Goal: Transaction & Acquisition: Purchase product/service

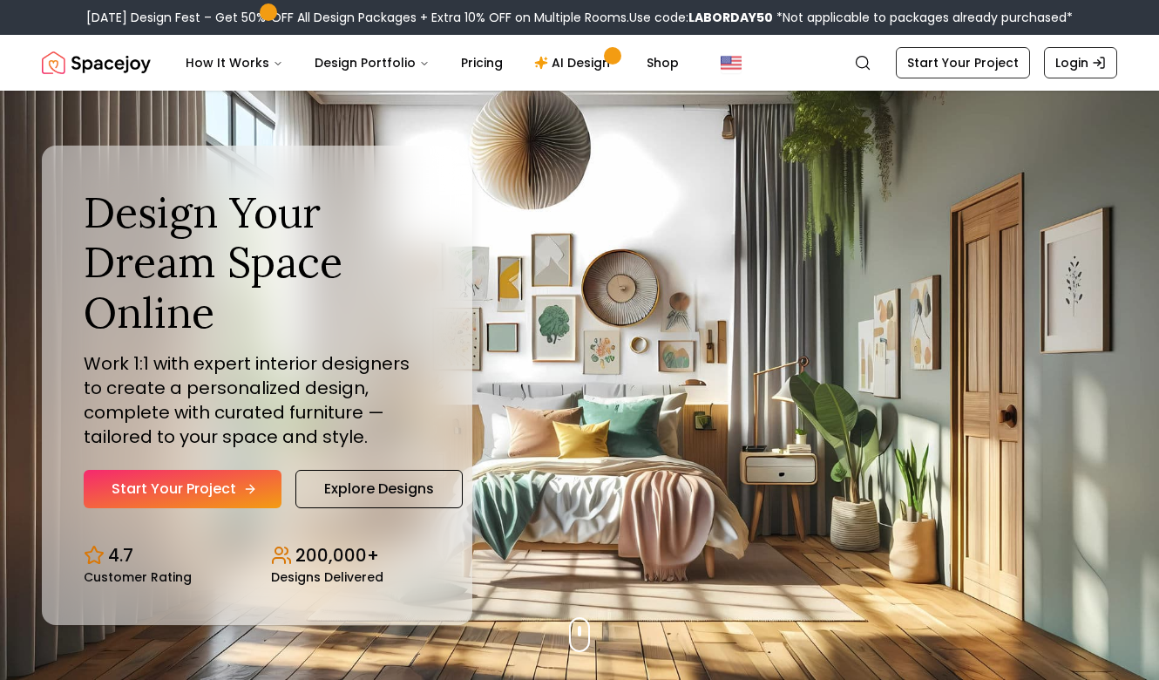
click at [173, 479] on link "Start Your Project" at bounding box center [183, 489] width 198 height 38
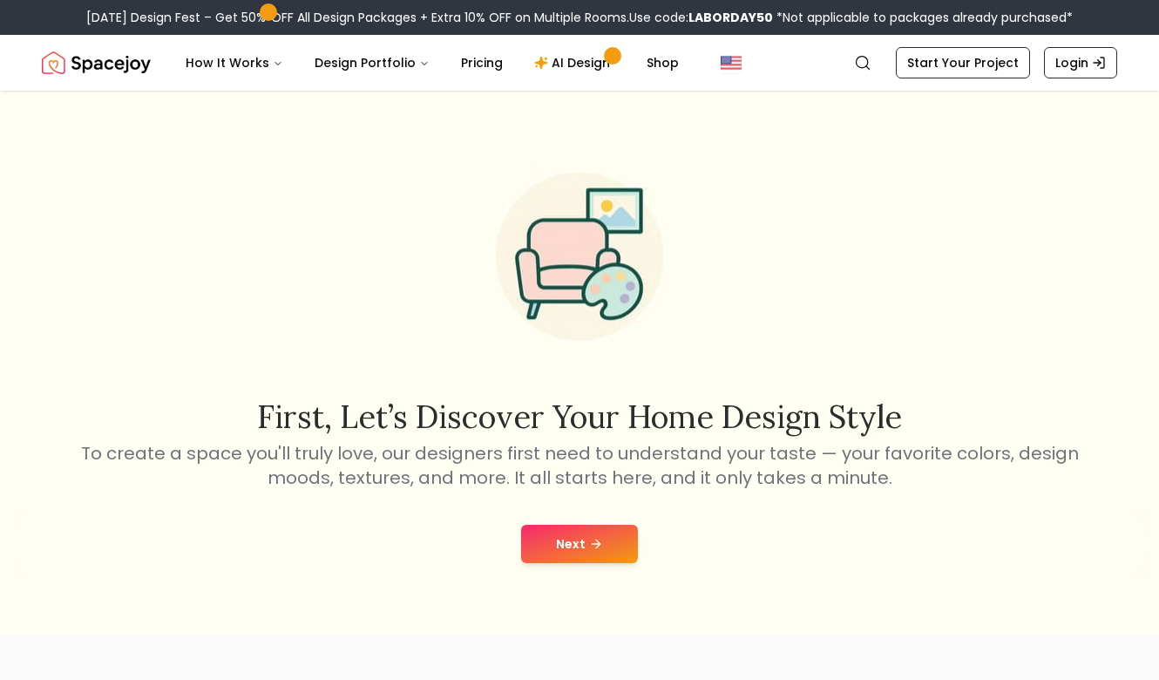
click at [577, 546] on button "Next" at bounding box center [579, 544] width 117 height 38
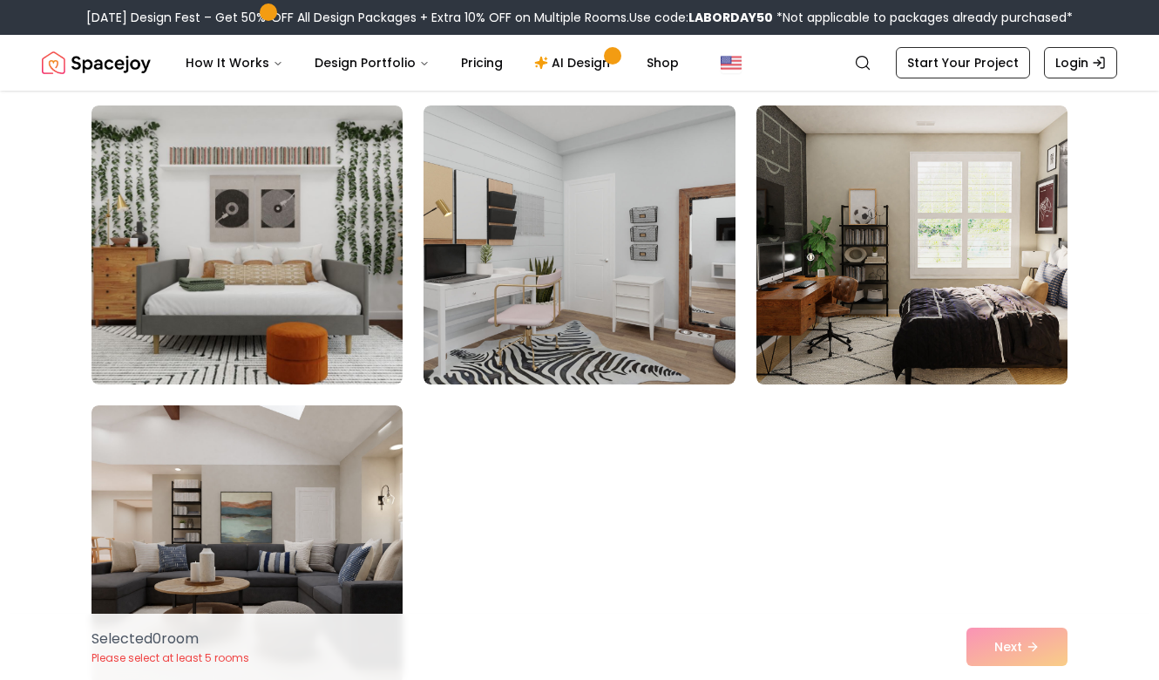
scroll to position [9706, 0]
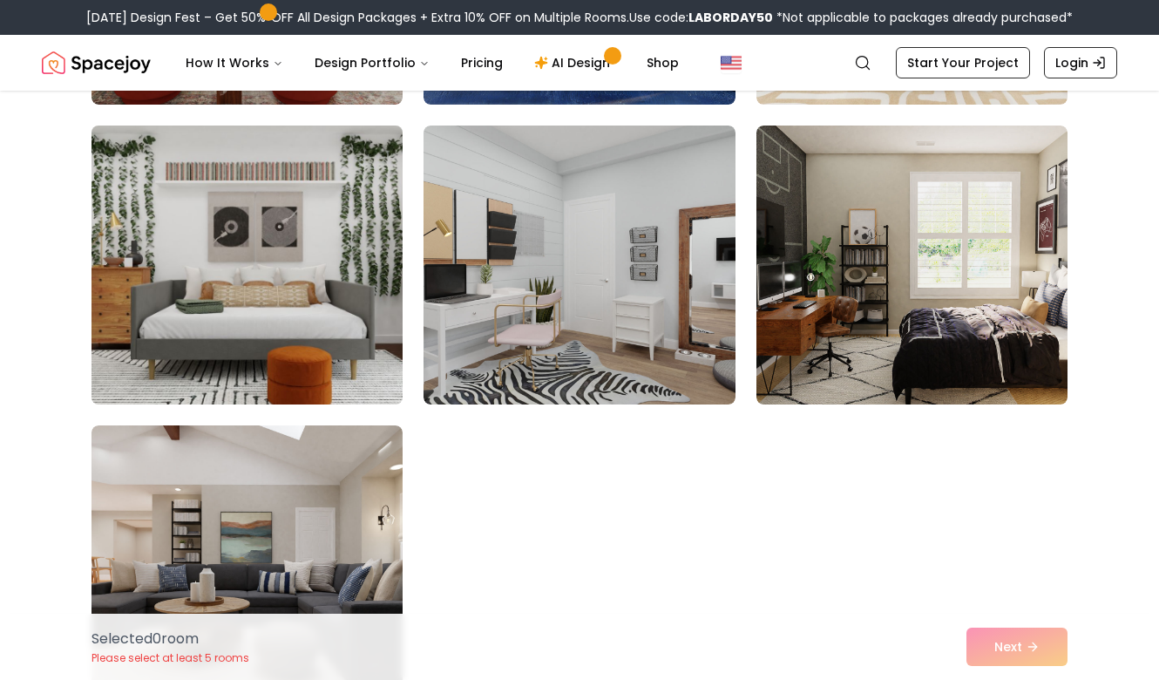
click at [329, 288] on img at bounding box center [247, 265] width 327 height 293
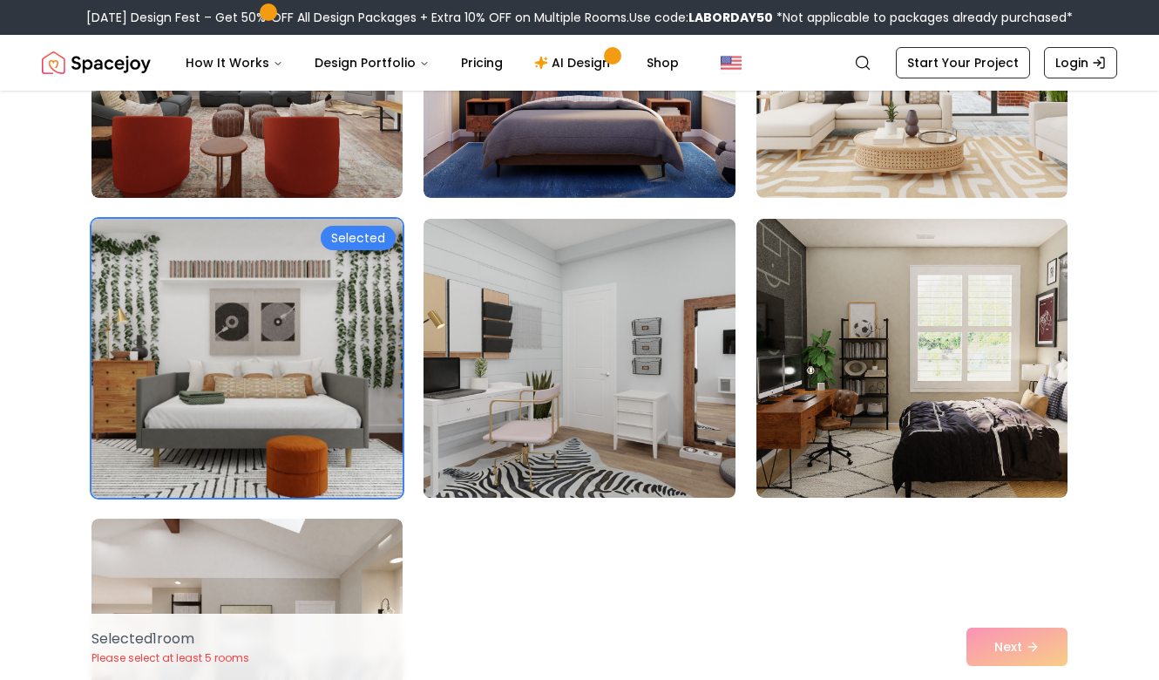
scroll to position [9615, 0]
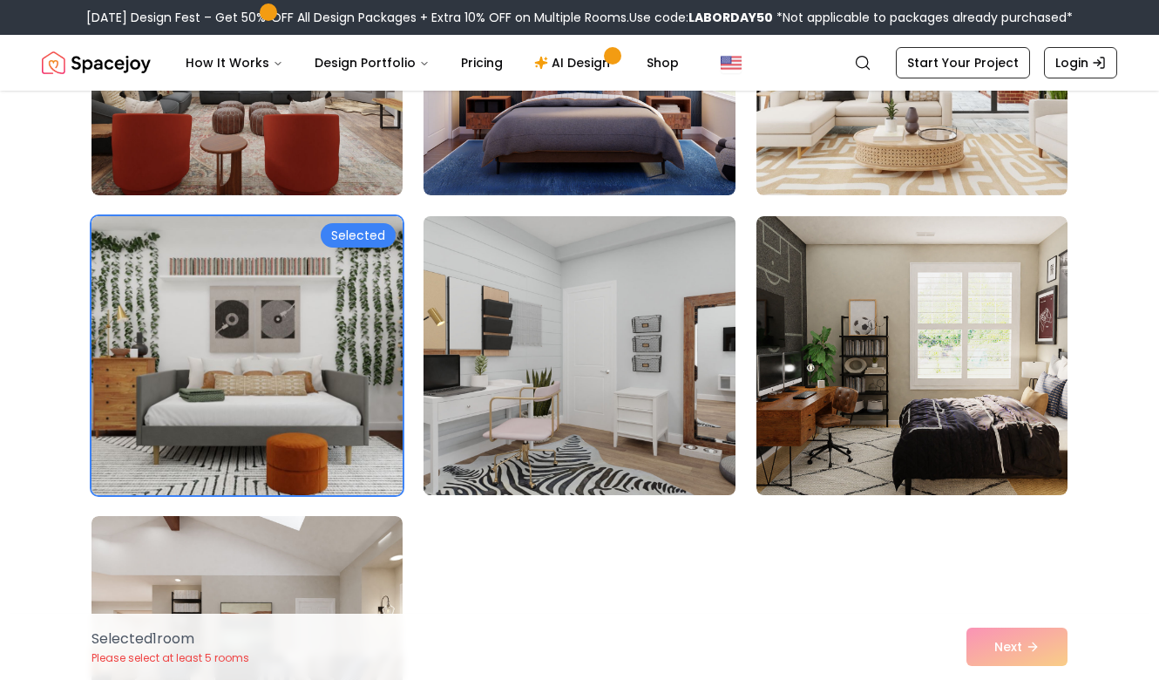
click at [561, 360] on img at bounding box center [579, 355] width 327 height 293
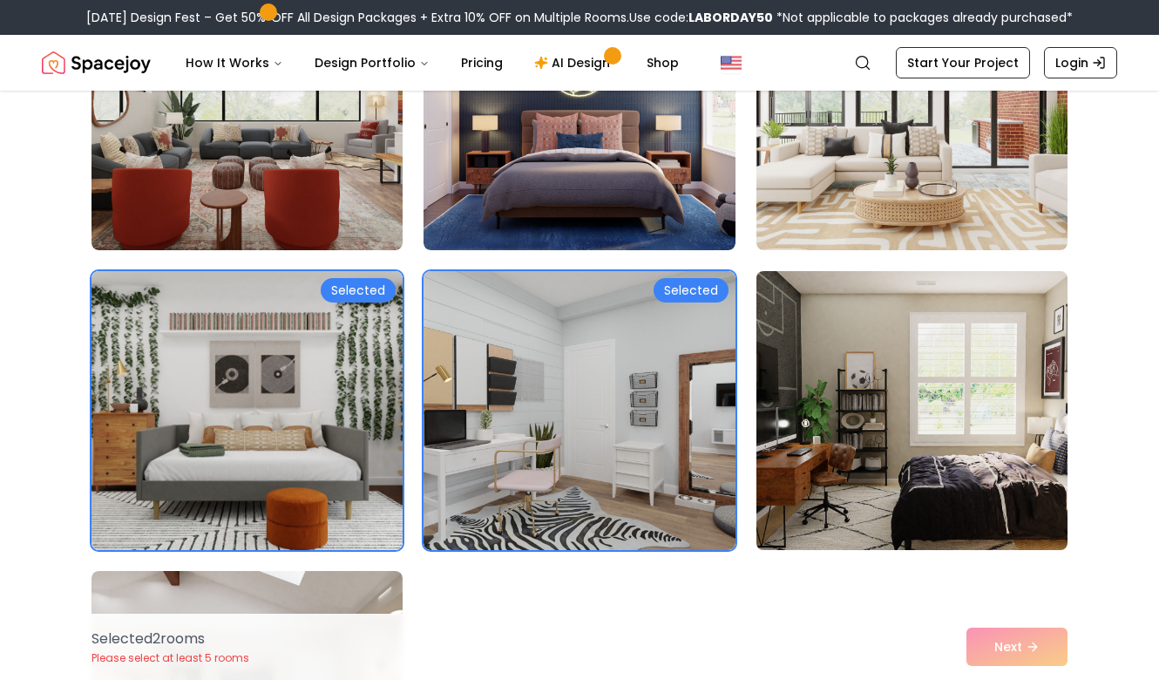
click at [890, 441] on img at bounding box center [912, 410] width 327 height 293
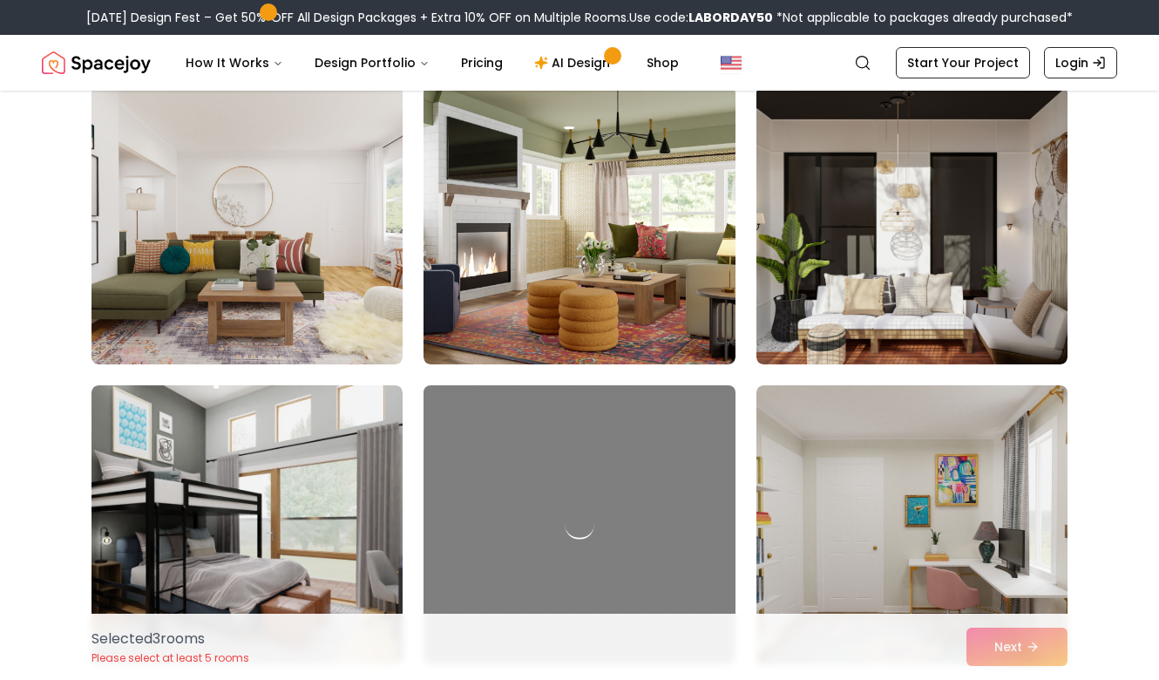
scroll to position [142, 0]
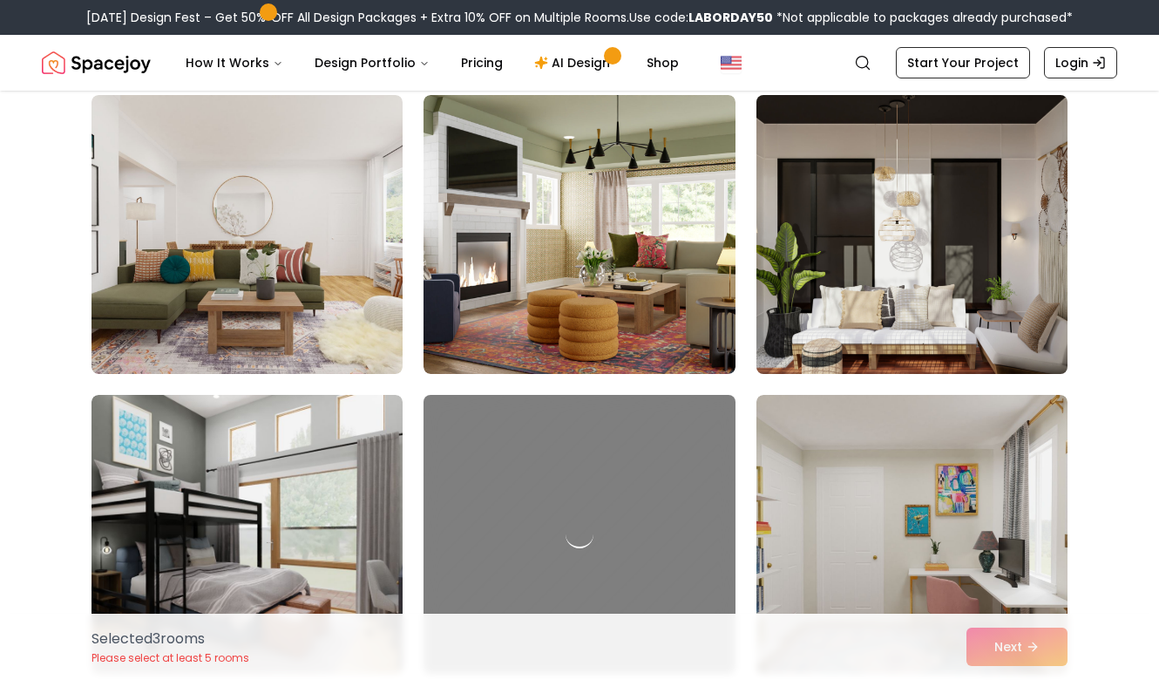
click at [936, 263] on img at bounding box center [912, 234] width 327 height 293
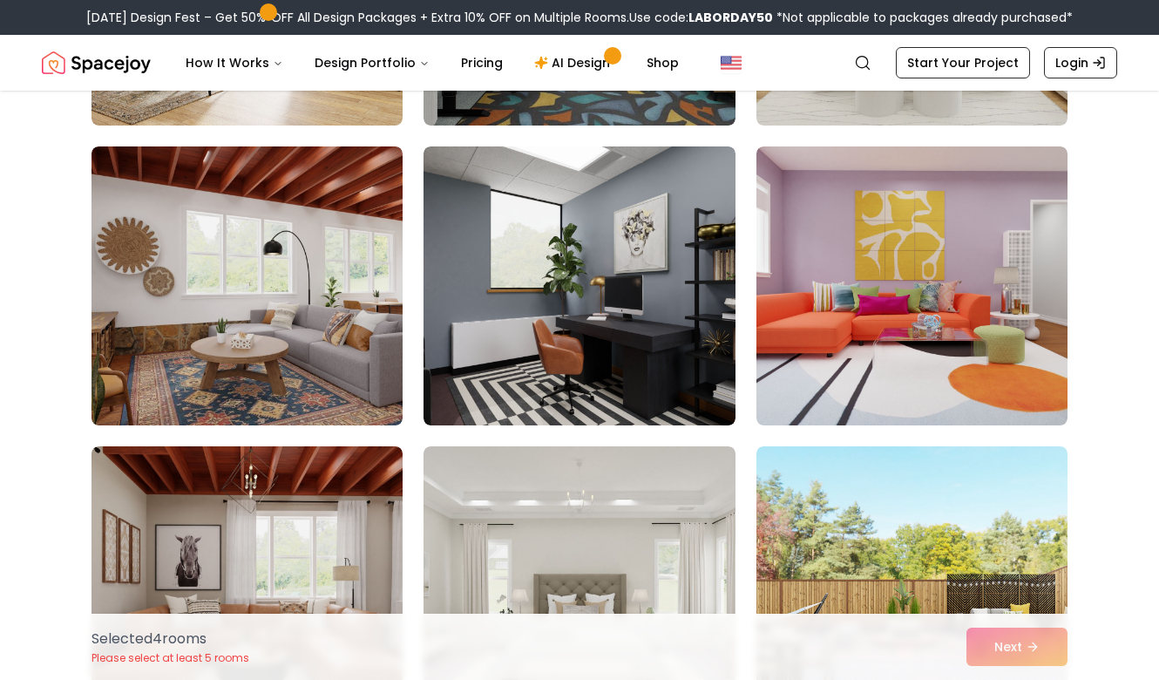
scroll to position [1893, 0]
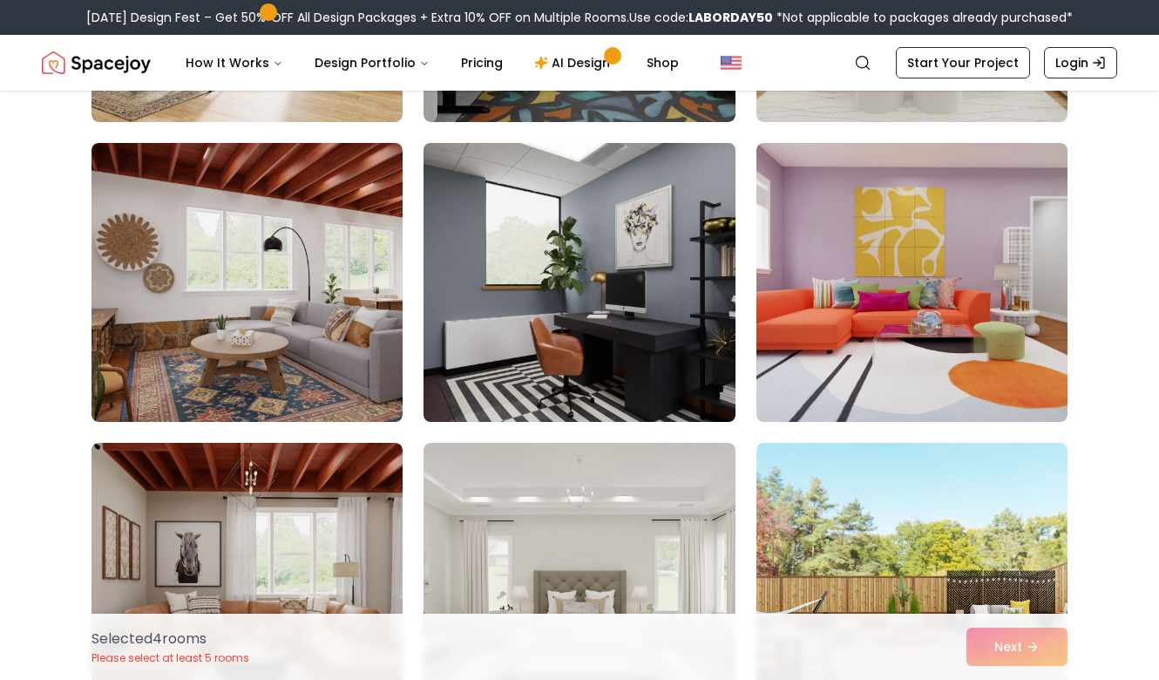
click at [610, 302] on img at bounding box center [579, 282] width 327 height 293
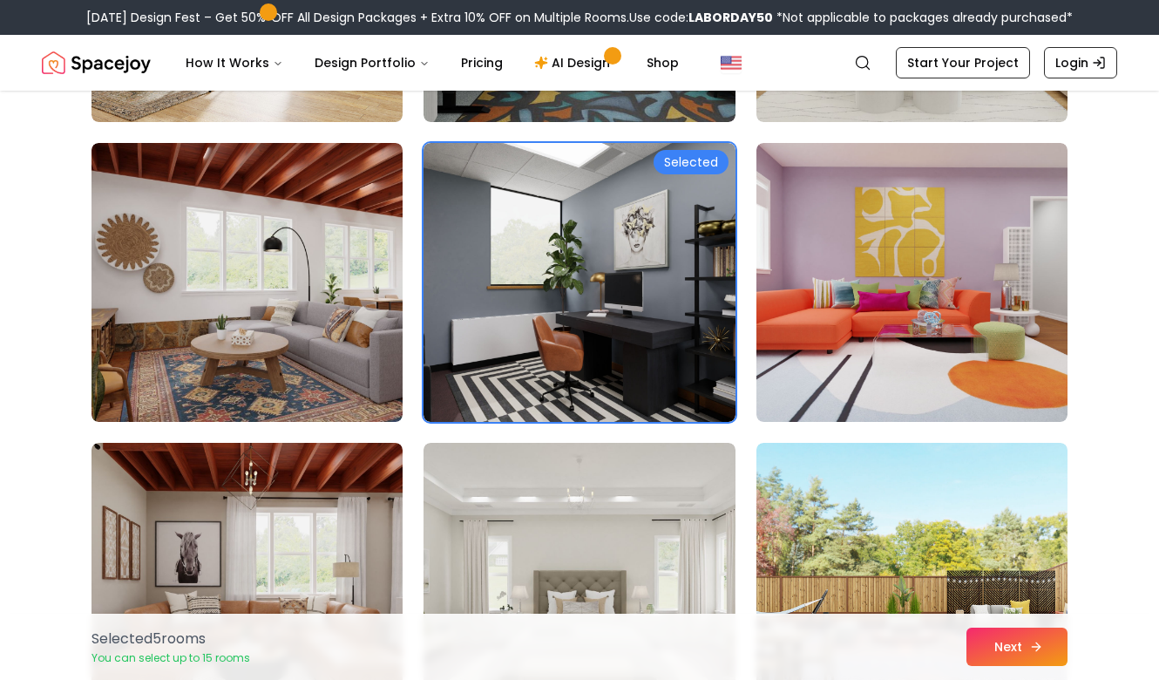
click at [991, 636] on button "Next" at bounding box center [1017, 647] width 101 height 38
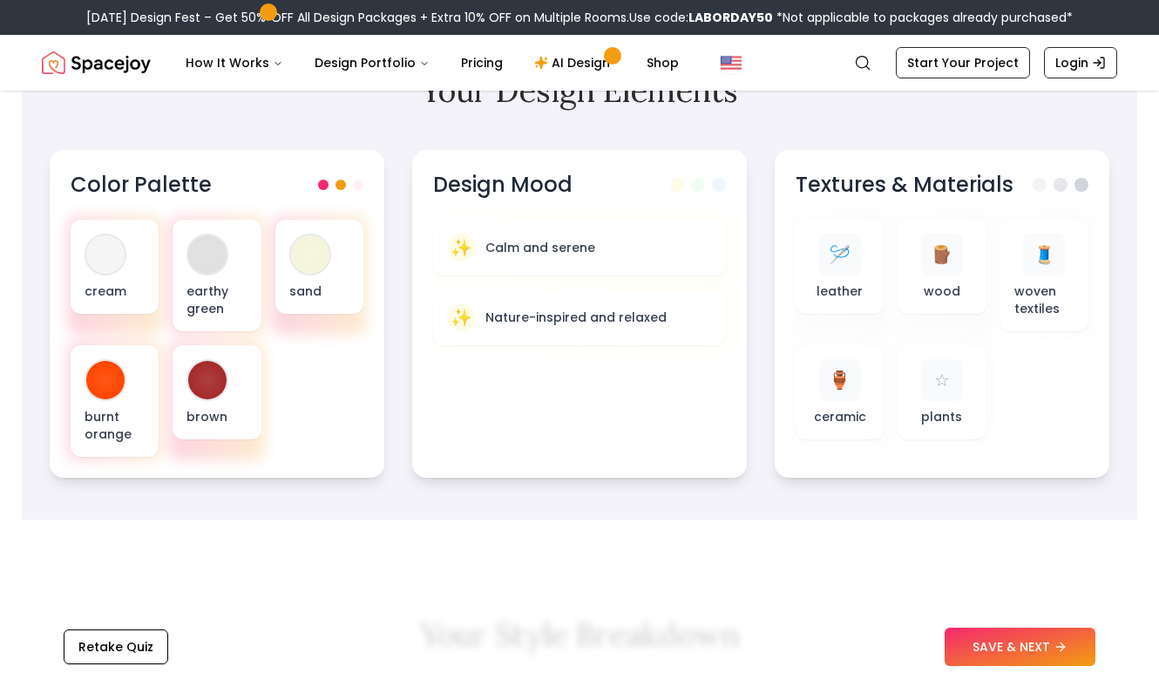
scroll to position [574, 0]
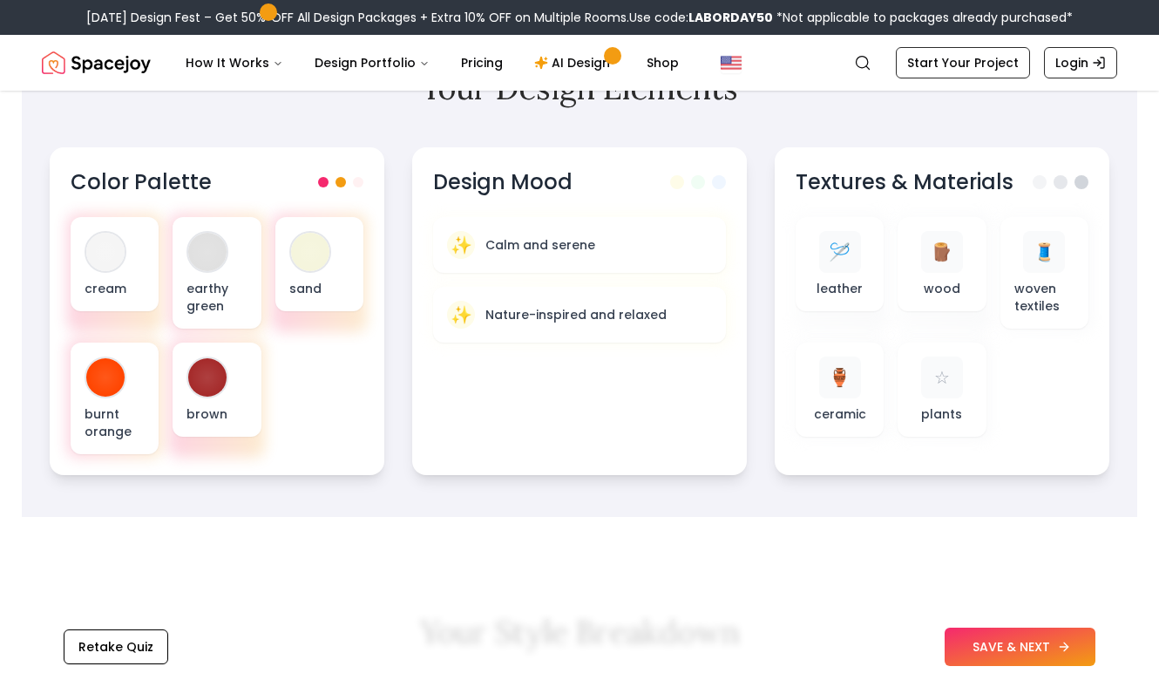
click at [974, 643] on button "SAVE & NEXT" at bounding box center [1020, 647] width 151 height 38
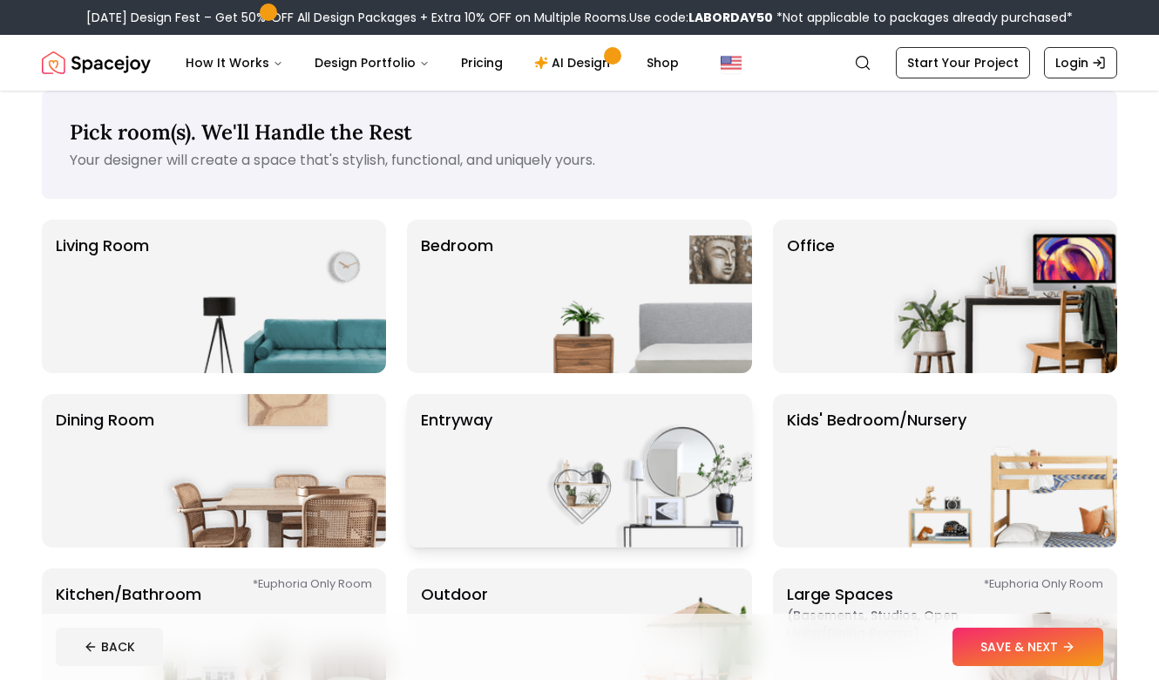
scroll to position [31, 0]
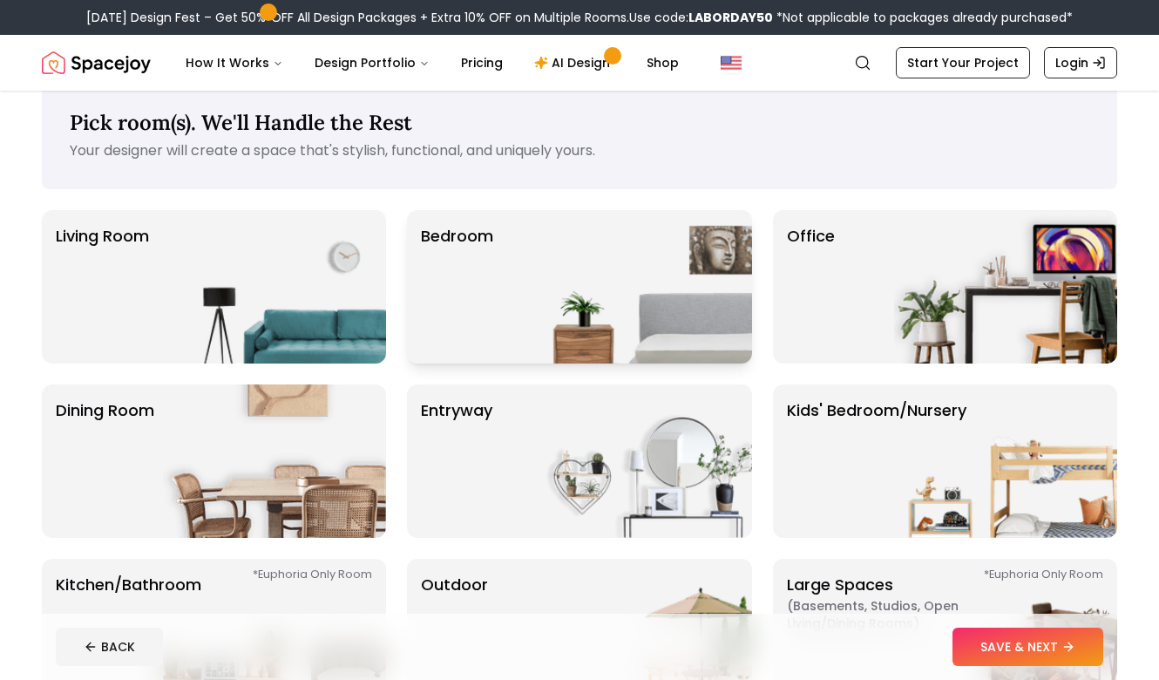
click at [551, 283] on img at bounding box center [640, 286] width 223 height 153
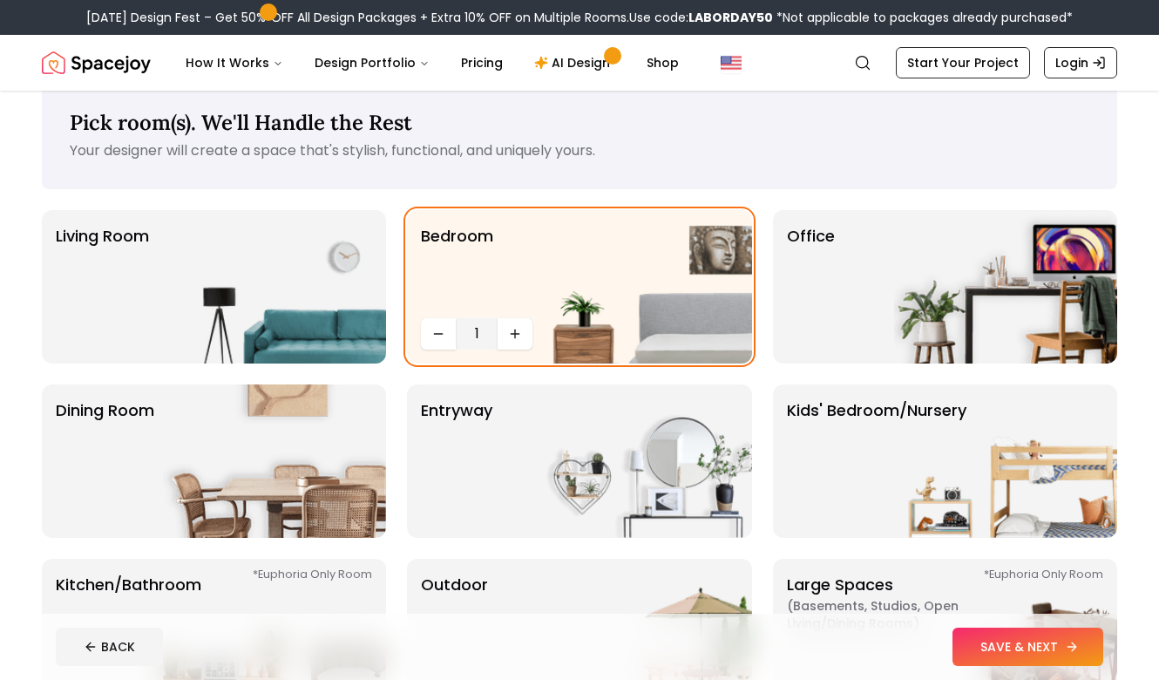
click at [1004, 645] on button "SAVE & NEXT" at bounding box center [1028, 647] width 151 height 38
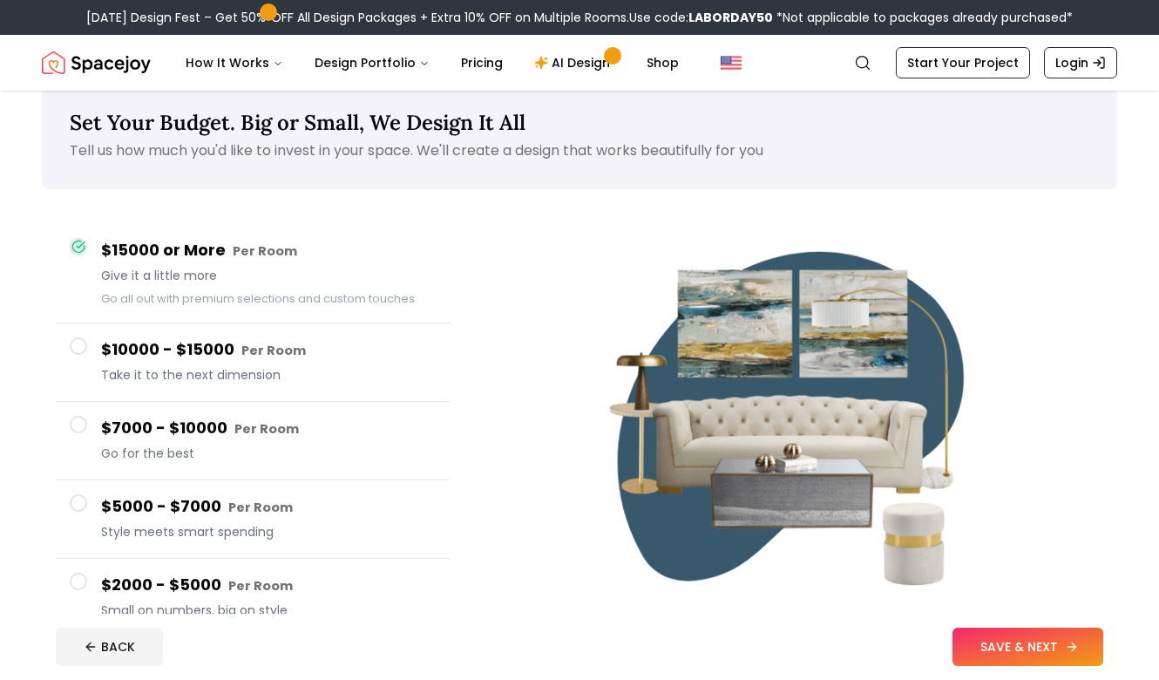
click at [1014, 652] on button "SAVE & NEXT" at bounding box center [1028, 647] width 151 height 38
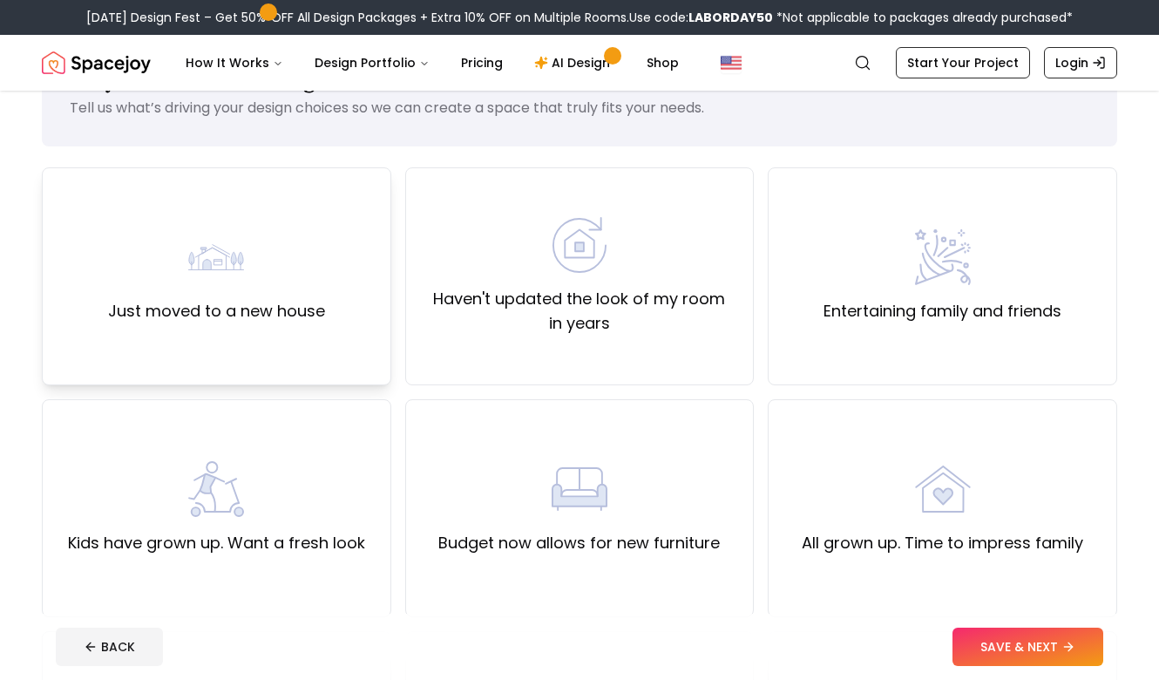
scroll to position [58, 0]
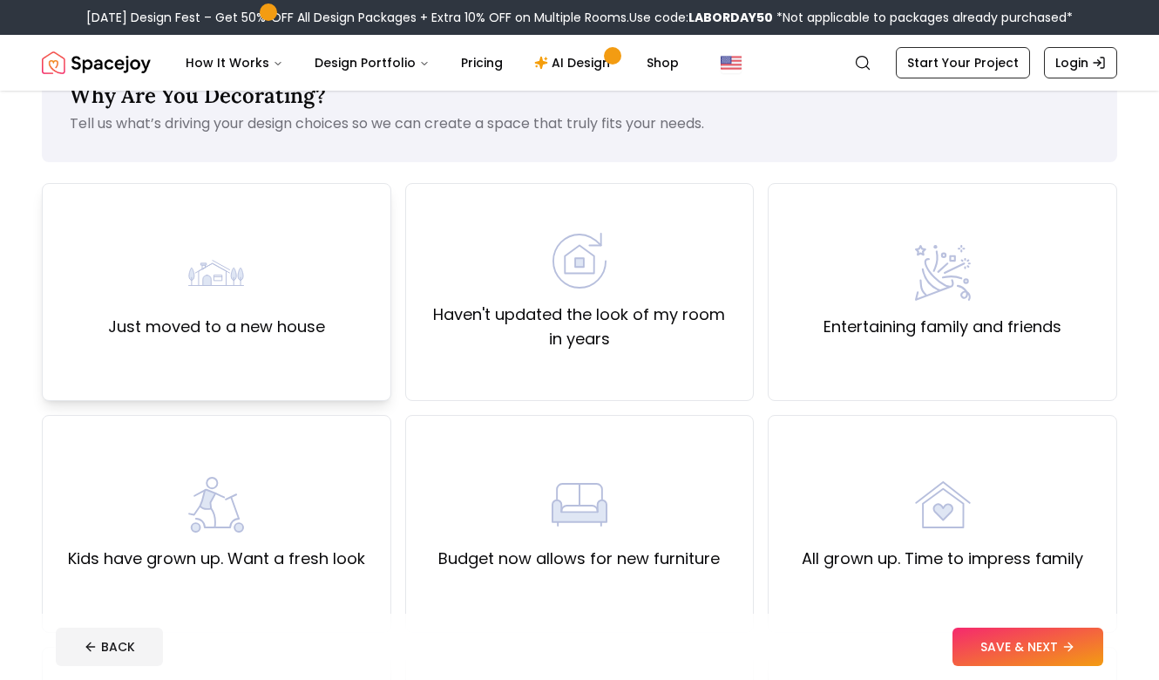
click at [291, 275] on div "Just moved to a new house" at bounding box center [216, 292] width 217 height 94
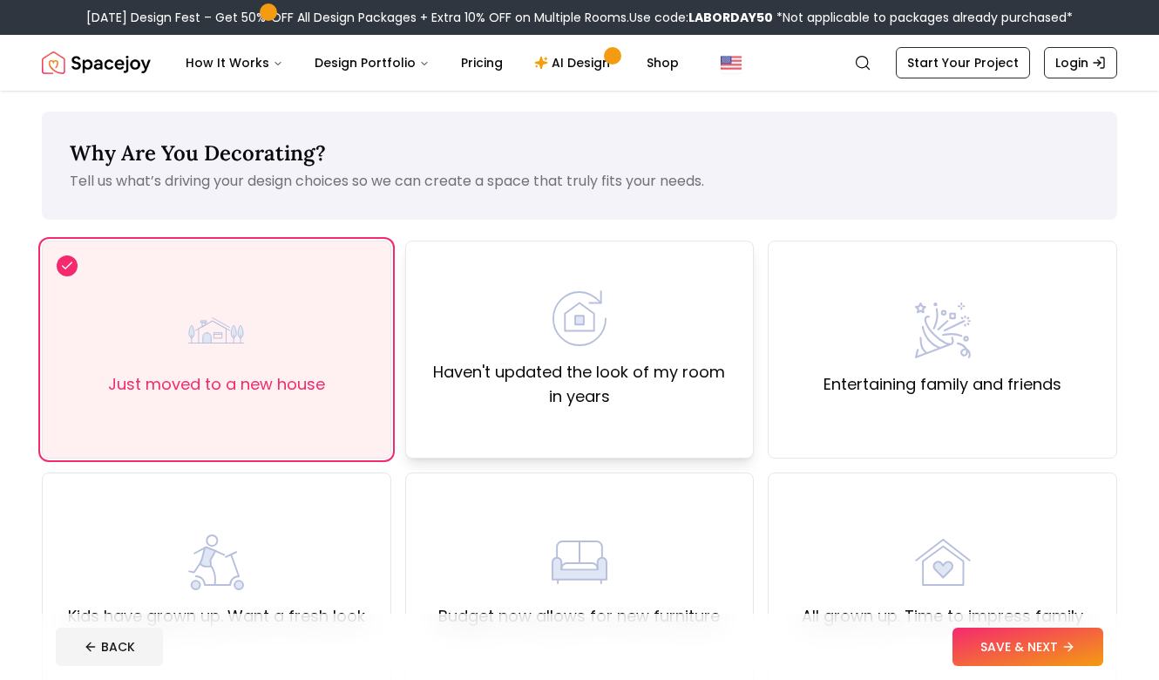
scroll to position [-2, 0]
click at [589, 343] on img at bounding box center [580, 318] width 56 height 56
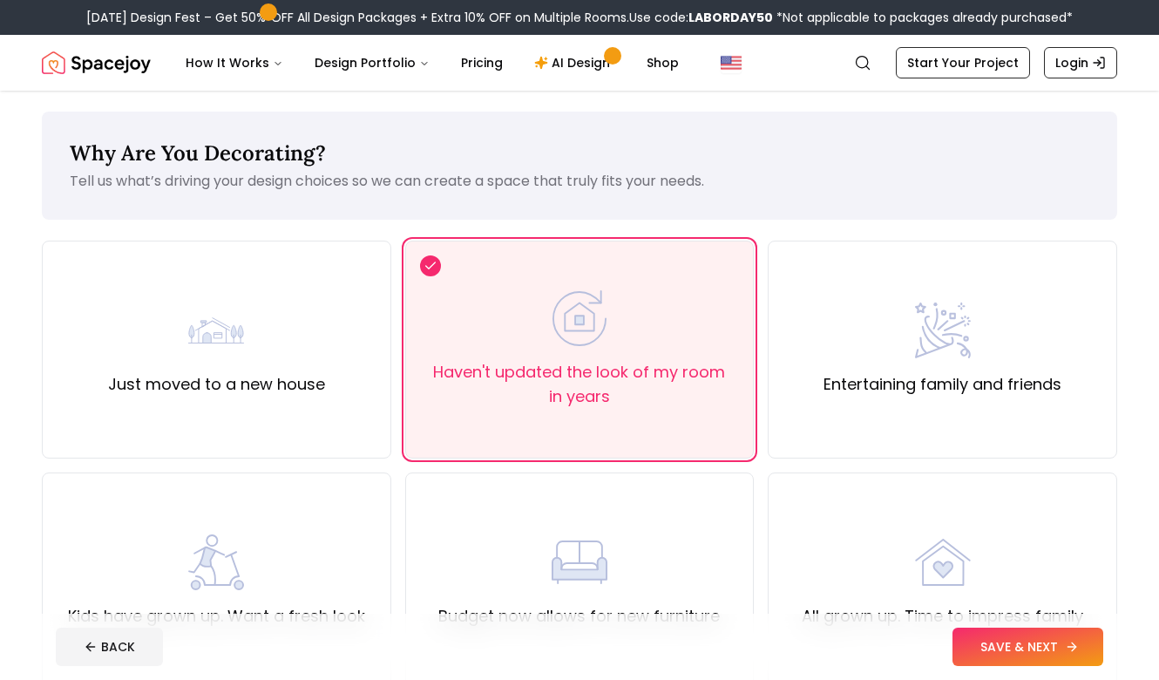
click at [981, 653] on button "SAVE & NEXT" at bounding box center [1028, 647] width 151 height 38
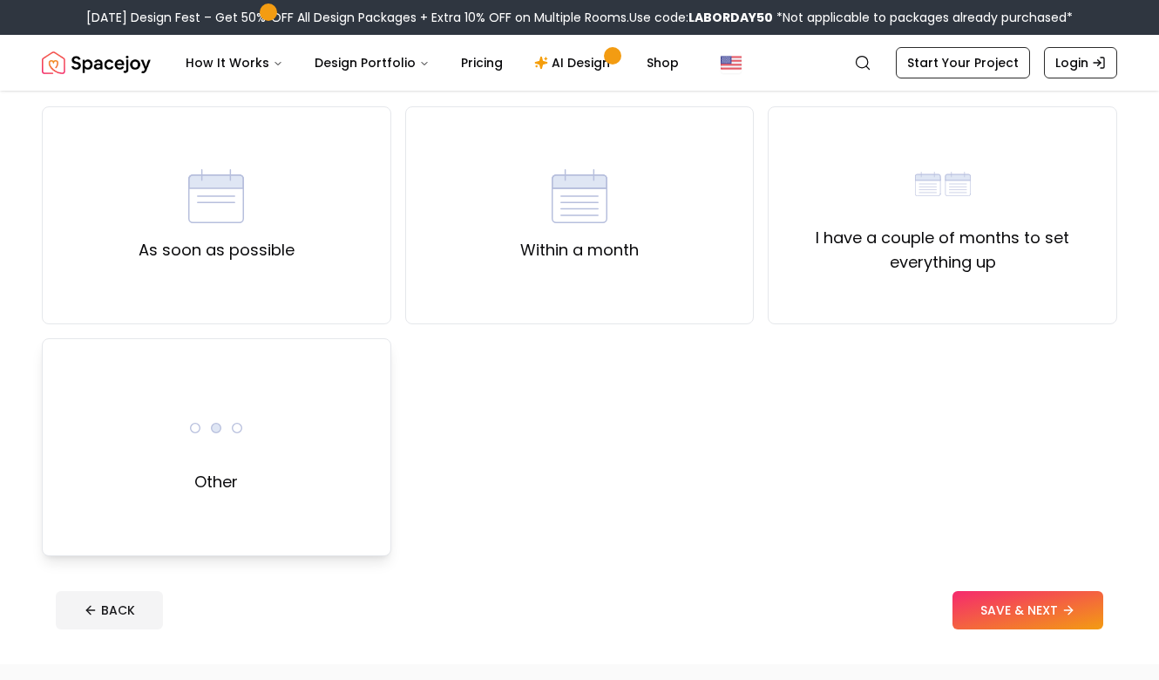
scroll to position [139, 0]
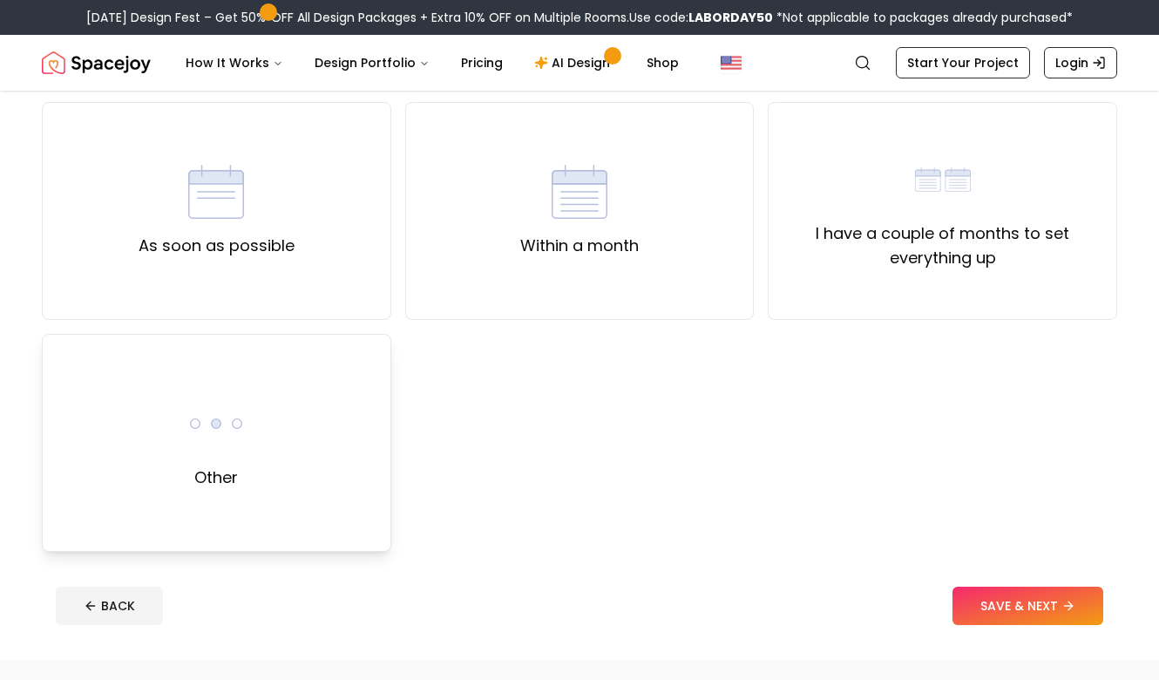
click at [297, 483] on div "Other" at bounding box center [216, 443] width 349 height 218
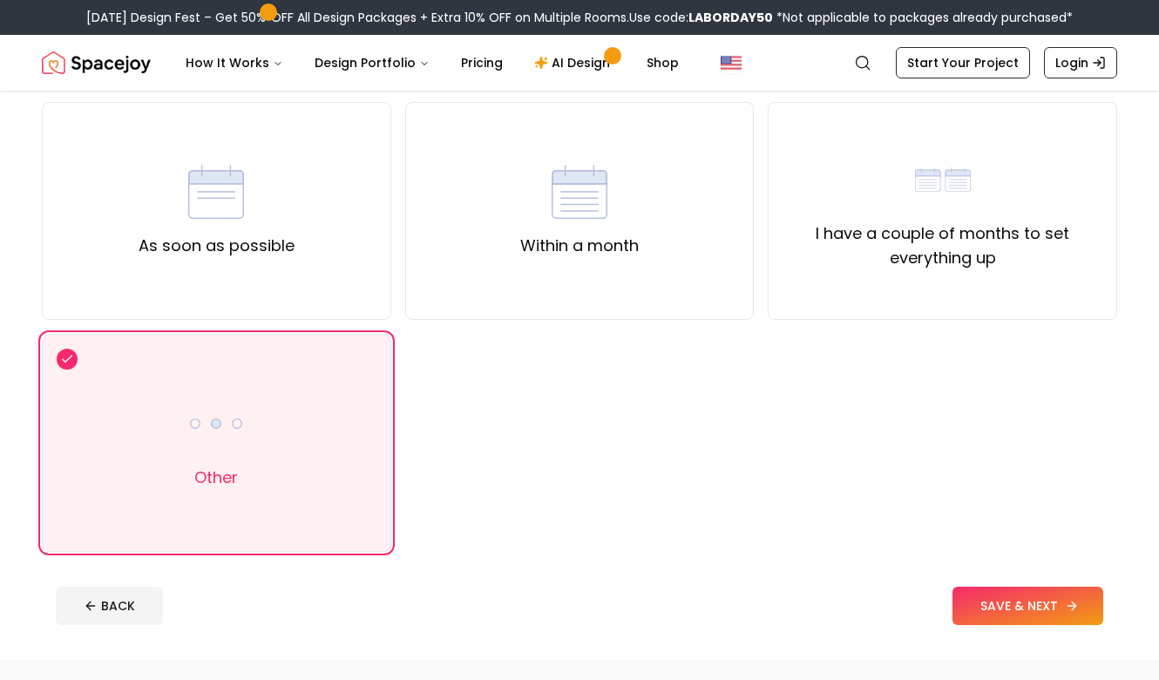
click at [1056, 596] on button "SAVE & NEXT" at bounding box center [1028, 606] width 151 height 38
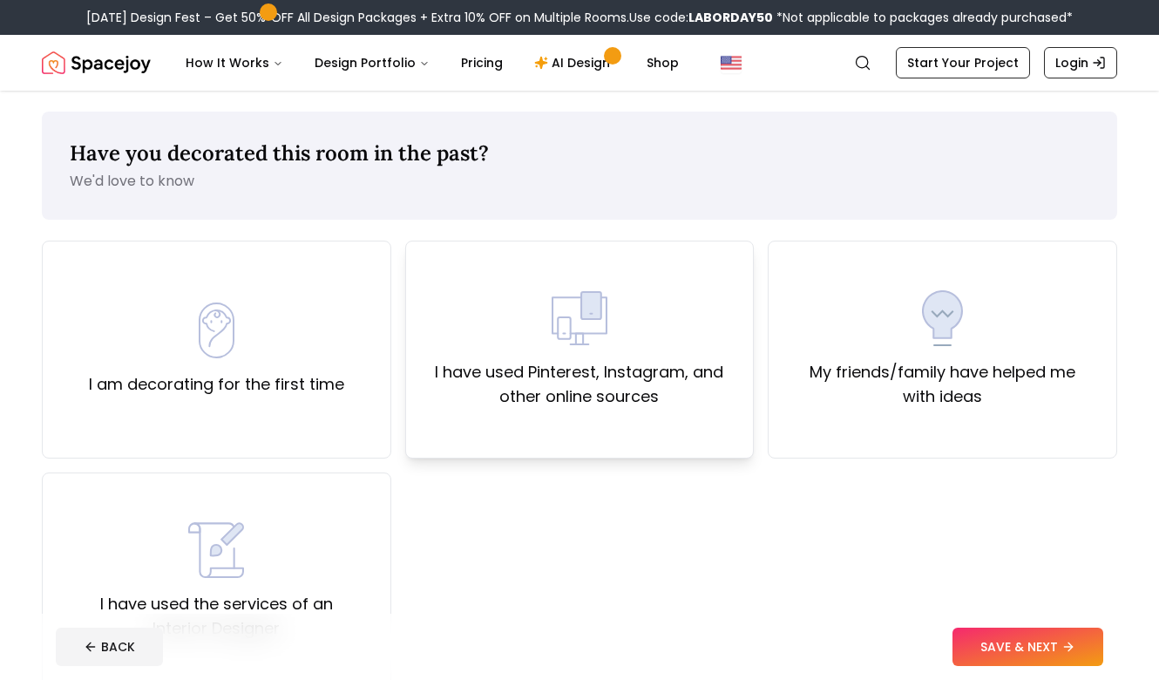
click at [546, 337] on div "I have used Pinterest, Instagram, and other online sources" at bounding box center [580, 349] width 320 height 119
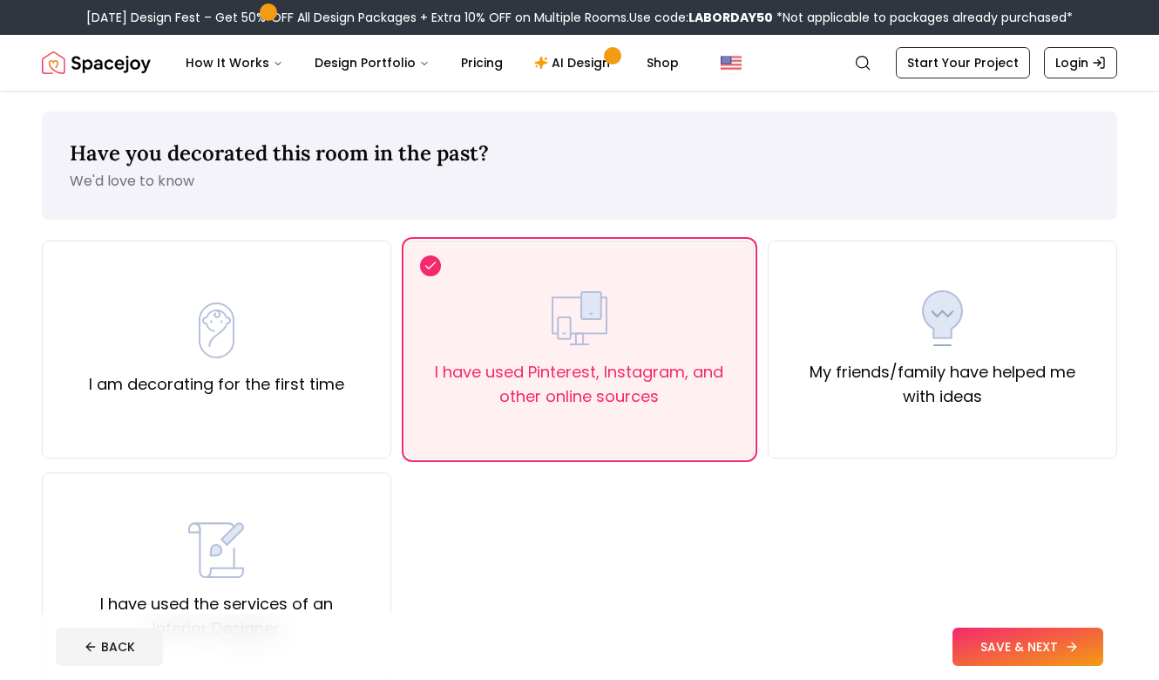
click at [979, 650] on button "SAVE & NEXT" at bounding box center [1028, 647] width 151 height 38
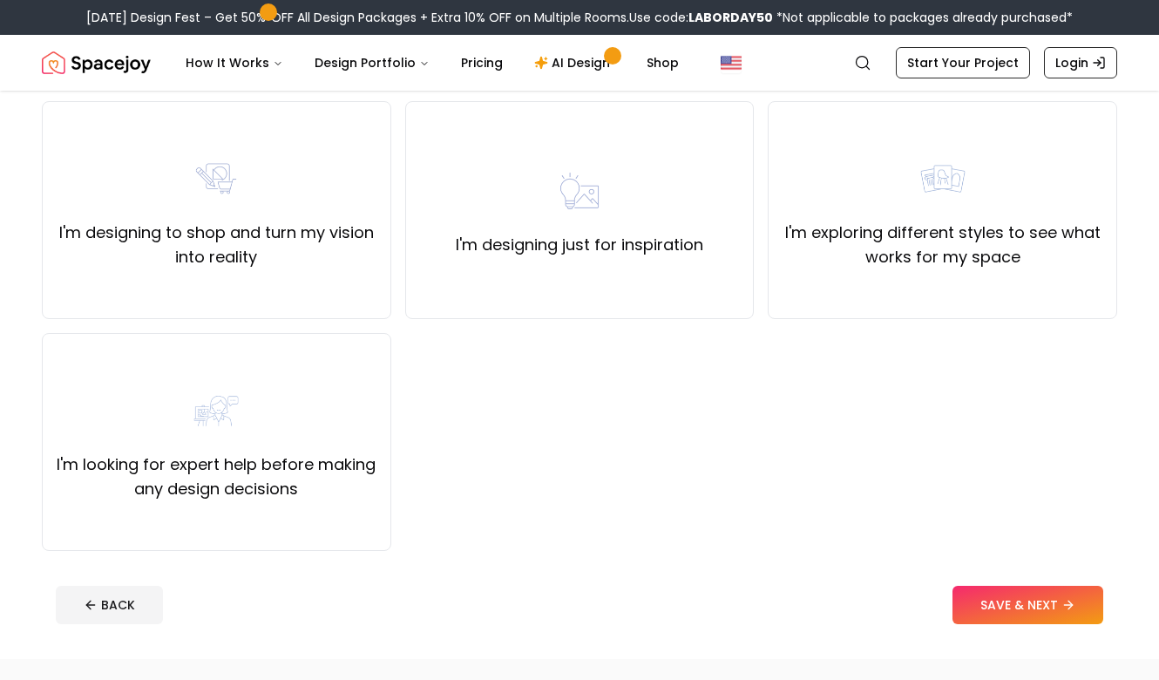
scroll to position [143, 0]
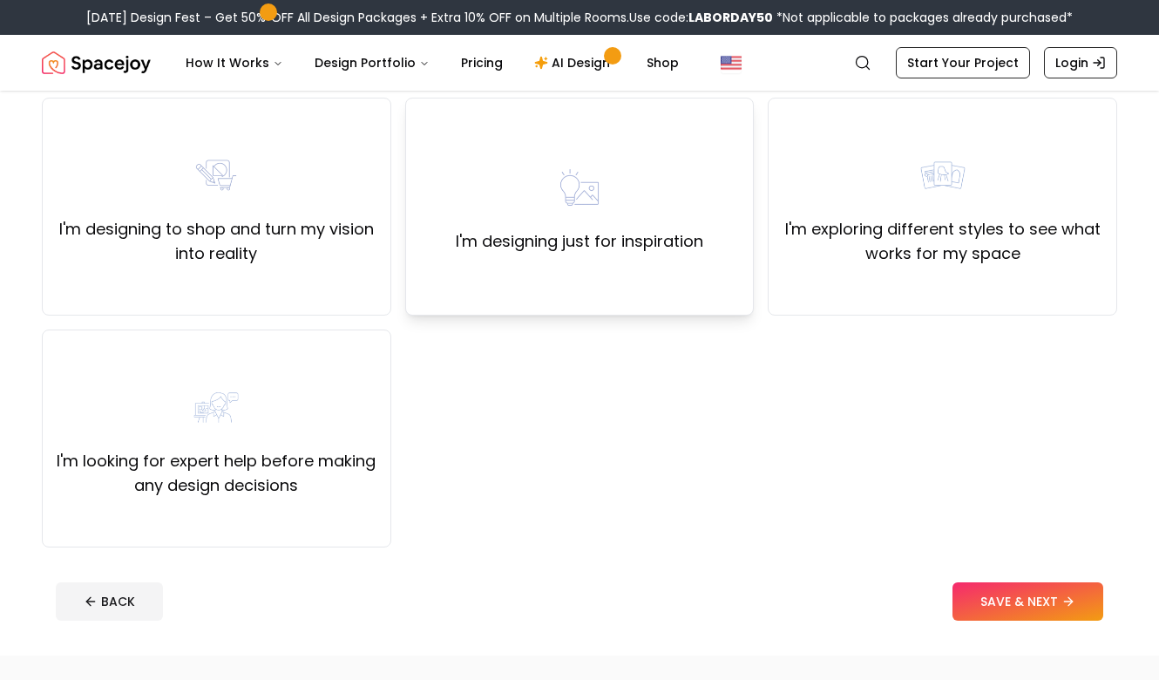
click at [591, 212] on img at bounding box center [580, 187] width 56 height 56
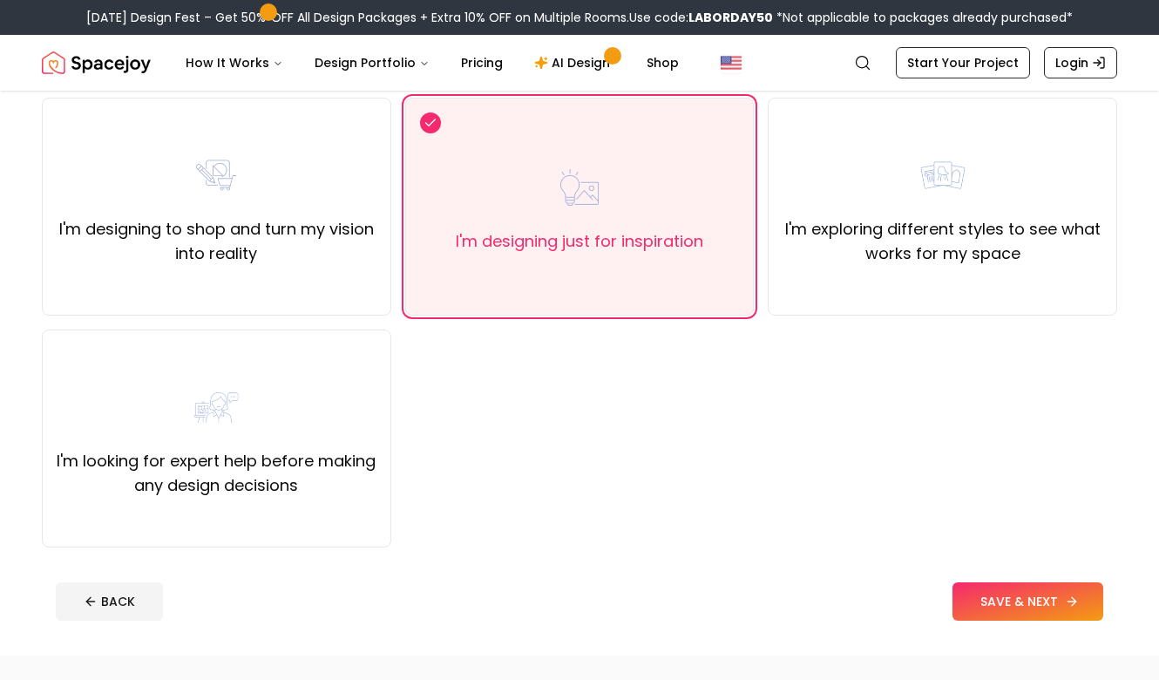
click at [1013, 596] on button "SAVE & NEXT" at bounding box center [1028, 601] width 151 height 38
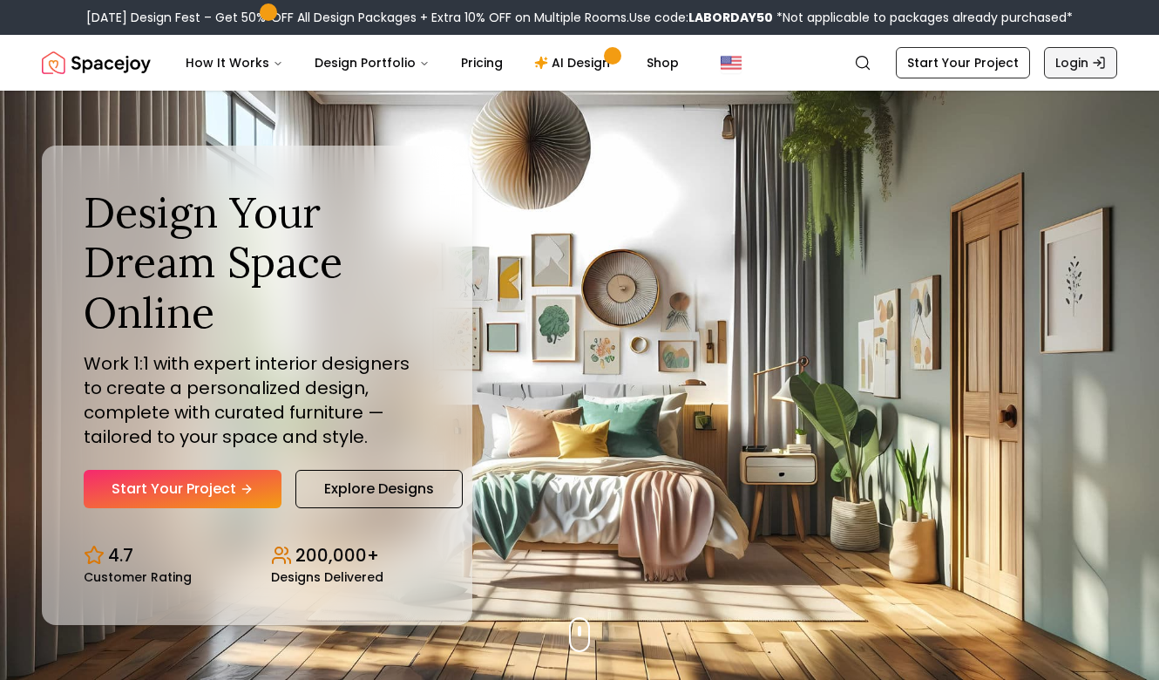
click at [1058, 63] on link "Login" at bounding box center [1080, 62] width 73 height 31
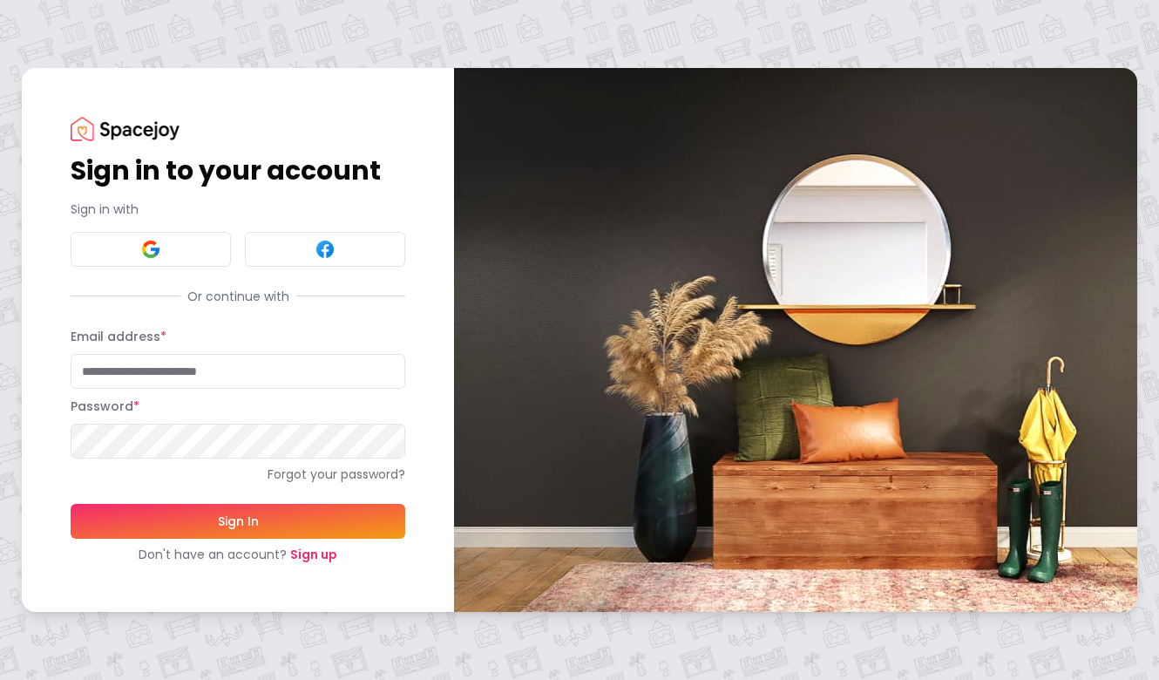
click at [321, 553] on link "Sign up" at bounding box center [313, 554] width 47 height 17
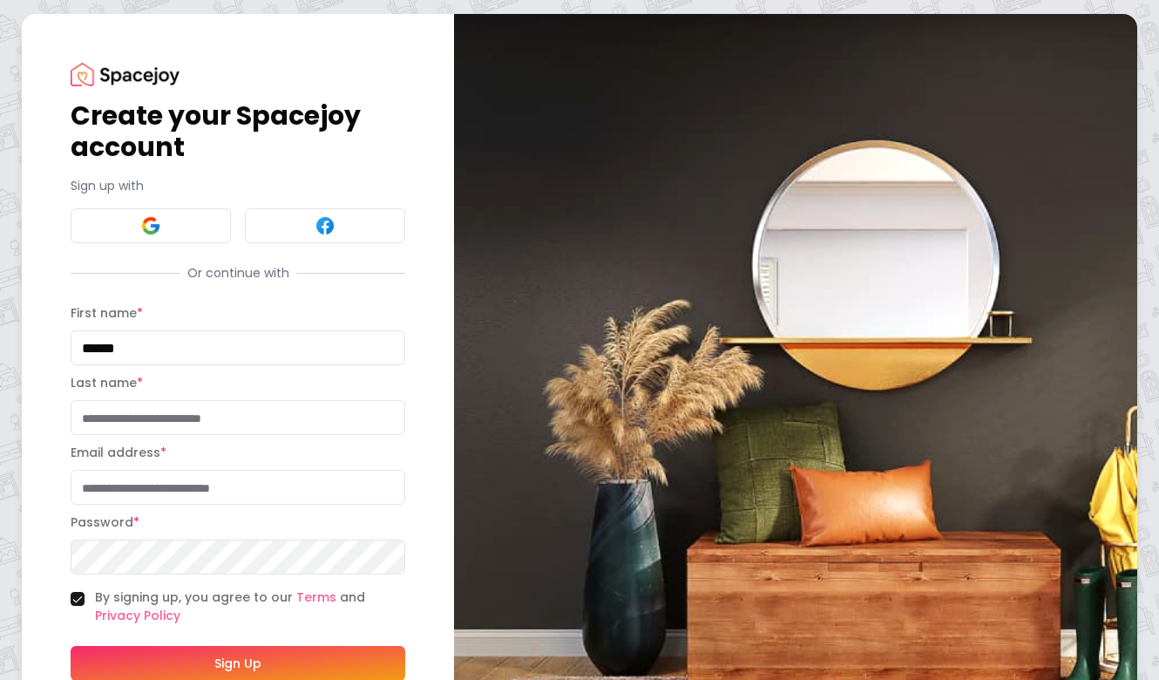
type input "******"
type input "**********"
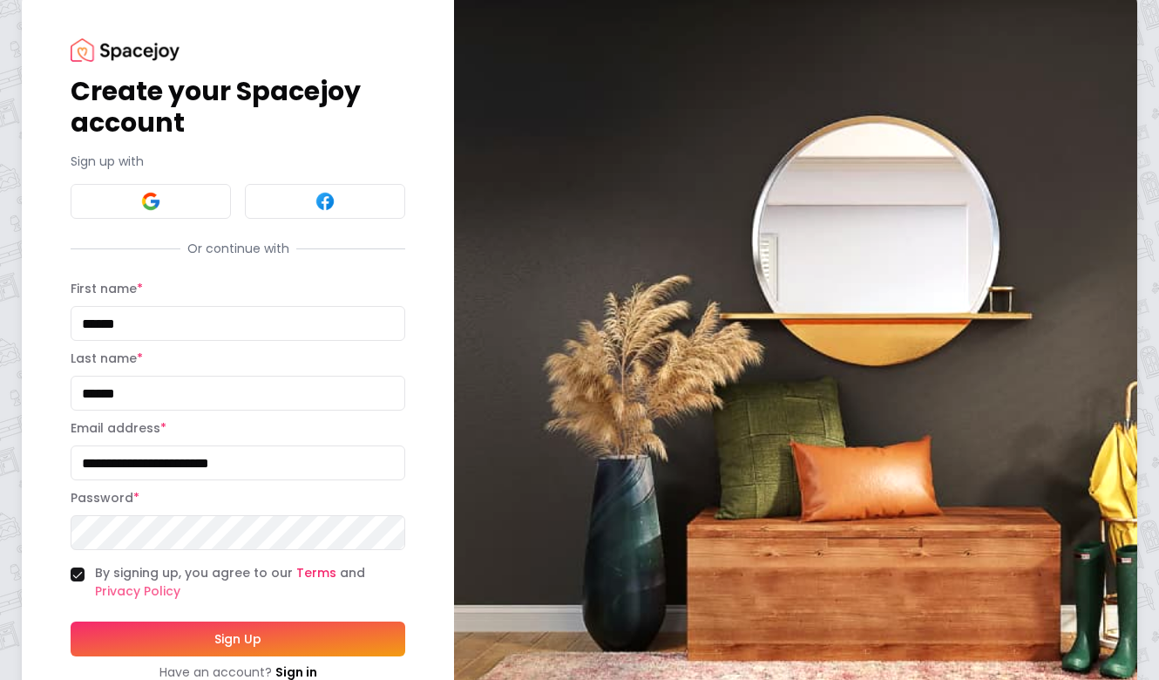
scroll to position [31, 0]
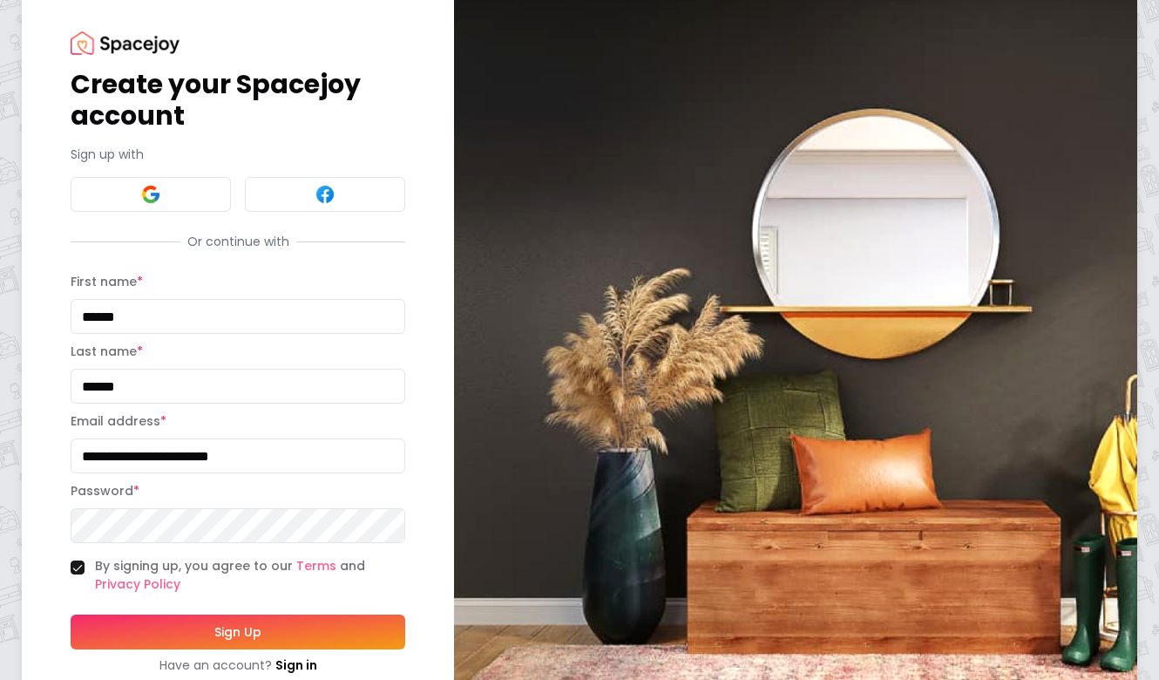
click at [6, 518] on div "**********" at bounding box center [579, 353] width 1159 height 768
click at [78, 567] on button "By signing up, you agree to our Terms and Privacy Policy" at bounding box center [78, 567] width 14 height 14
click at [79, 564] on button "By signing up, you agree to our Terms and Privacy Policy" at bounding box center [78, 567] width 14 height 14
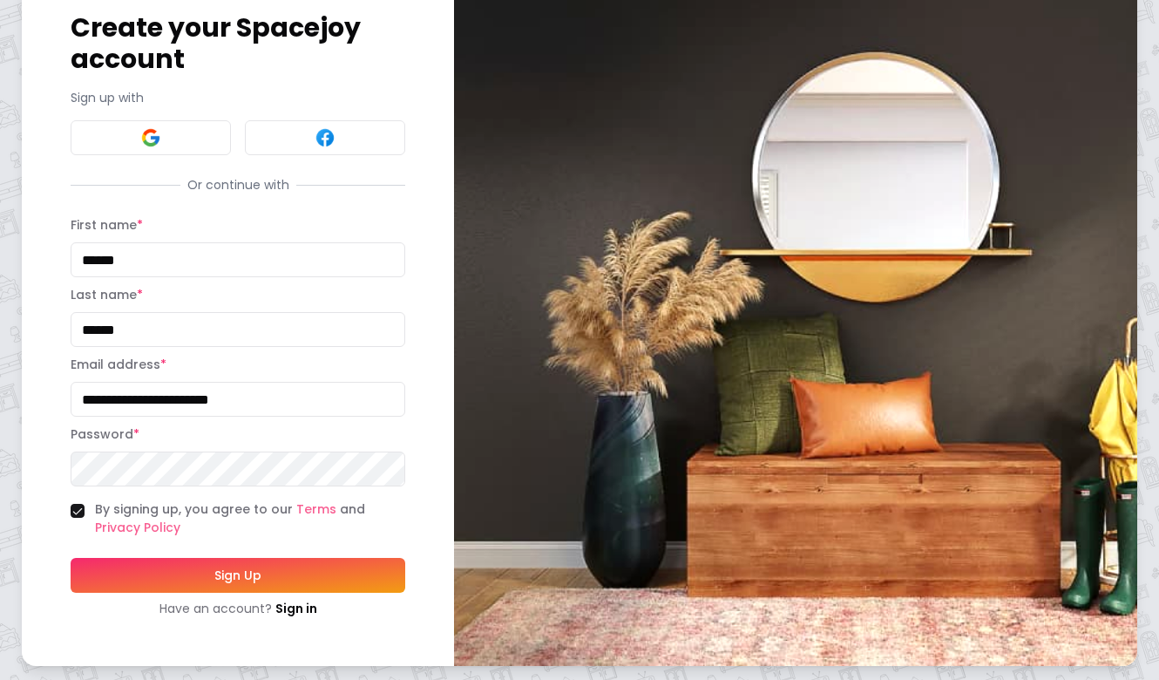
scroll to position [88, 0]
click at [160, 587] on button "Sign Up" at bounding box center [238, 575] width 335 height 35
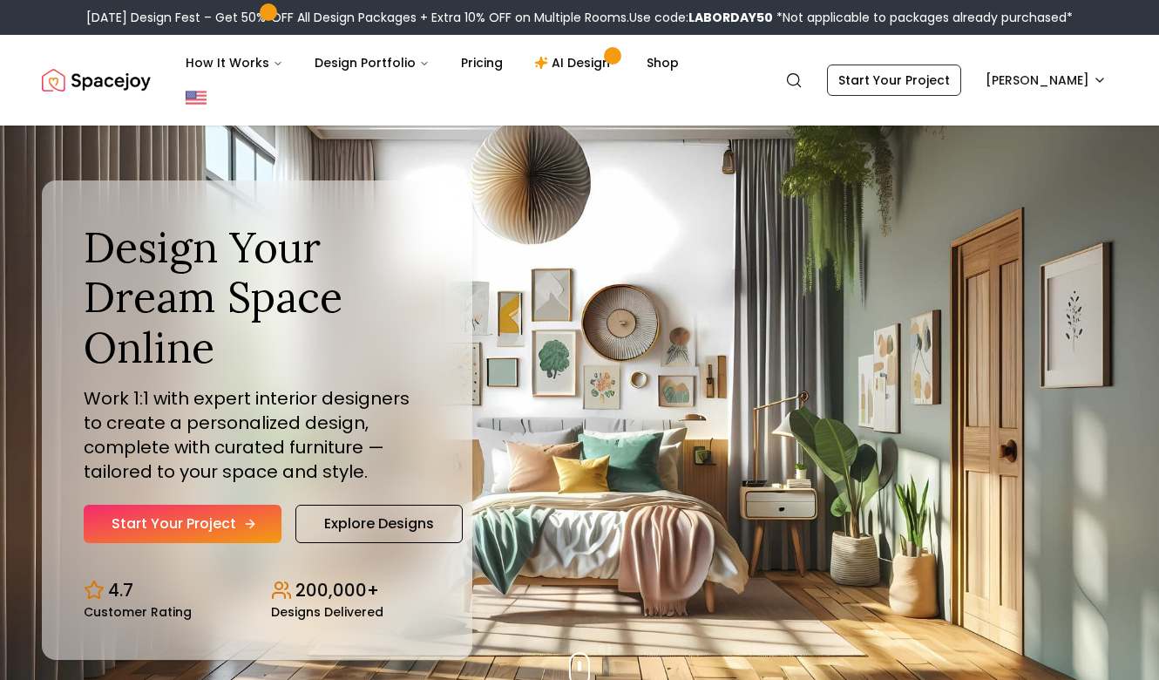
click at [164, 505] on link "Start Your Project" at bounding box center [183, 524] width 198 height 38
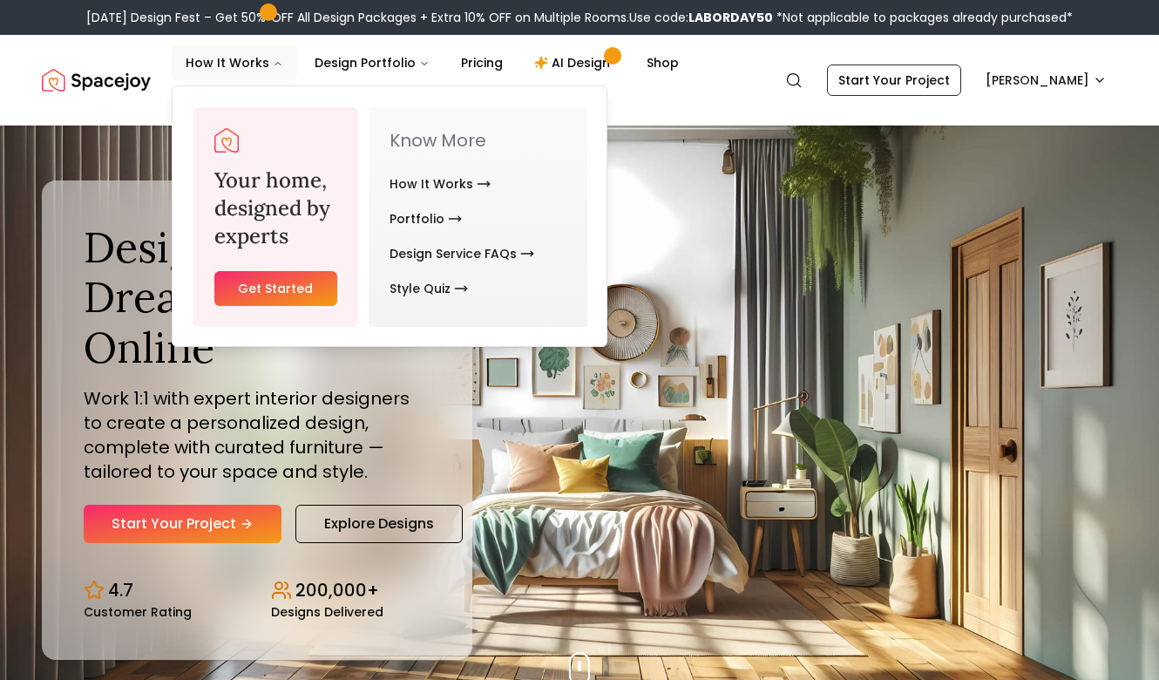
click at [299, 299] on link "Get Started" at bounding box center [275, 288] width 123 height 35
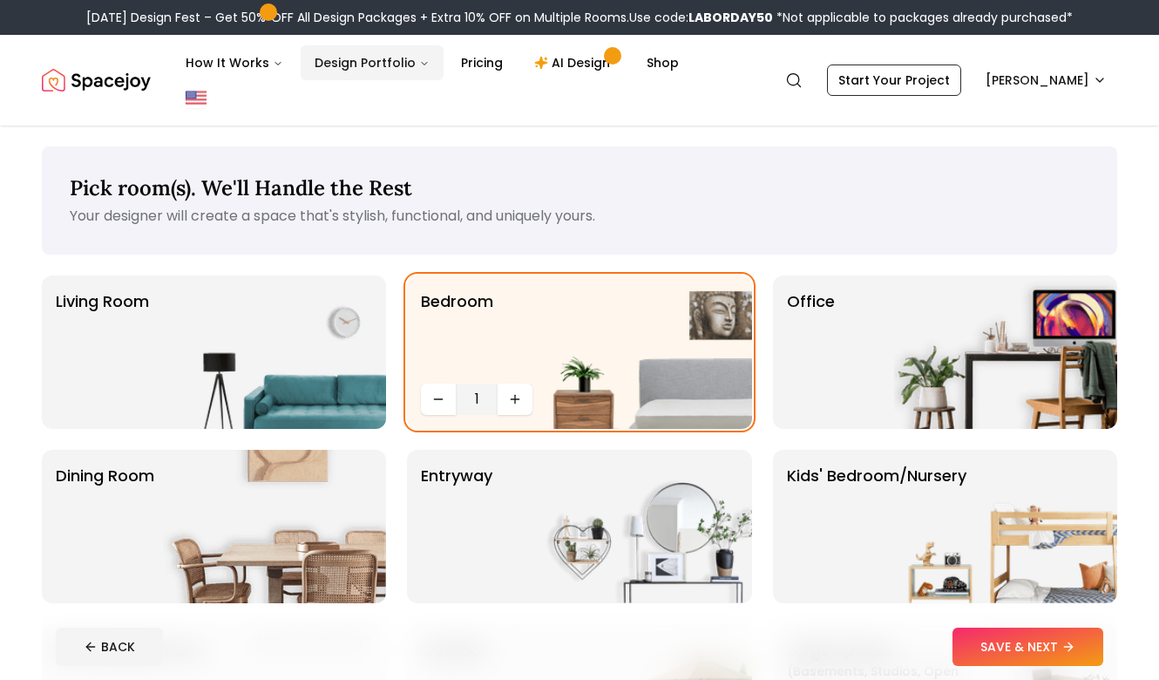
click at [350, 64] on button "Design Portfolio" at bounding box center [372, 62] width 143 height 35
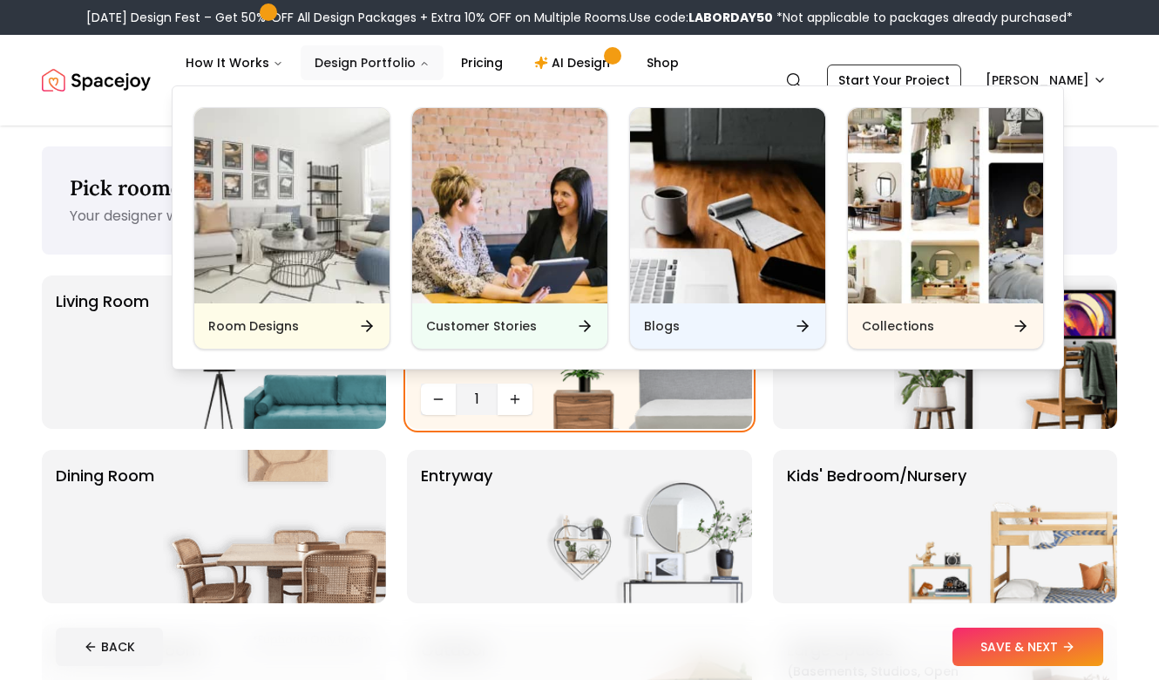
click at [350, 64] on button "Design Portfolio" at bounding box center [372, 62] width 143 height 35
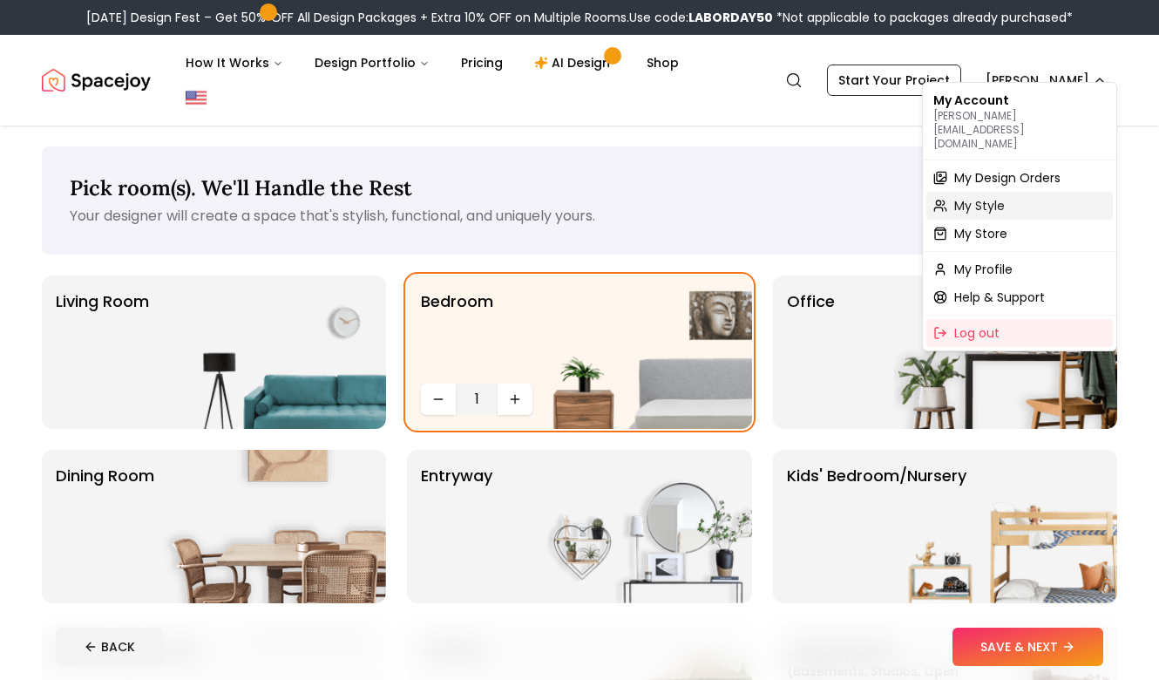
click at [986, 197] on span "My Style" at bounding box center [979, 205] width 51 height 17
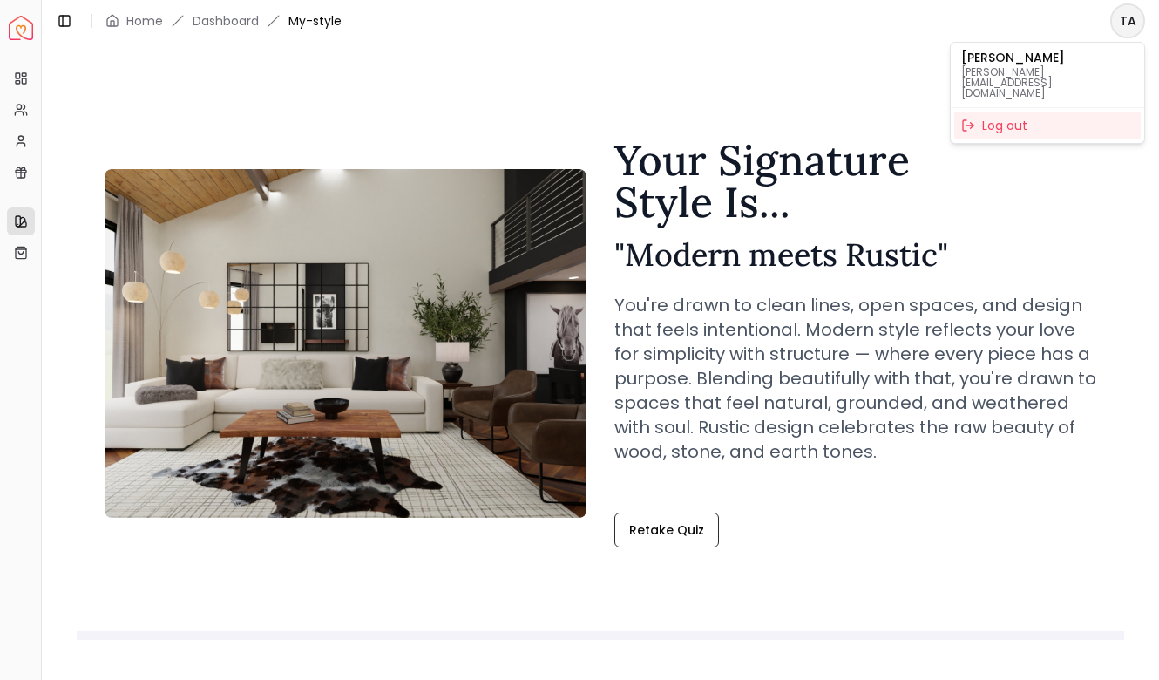
click at [1121, 31] on html "Spacejoy Dashboard Overview Projects My Referrals My Profile Gift Card Balance …" at bounding box center [579, 340] width 1159 height 680
click at [1008, 112] on div "Log out" at bounding box center [1047, 126] width 187 height 28
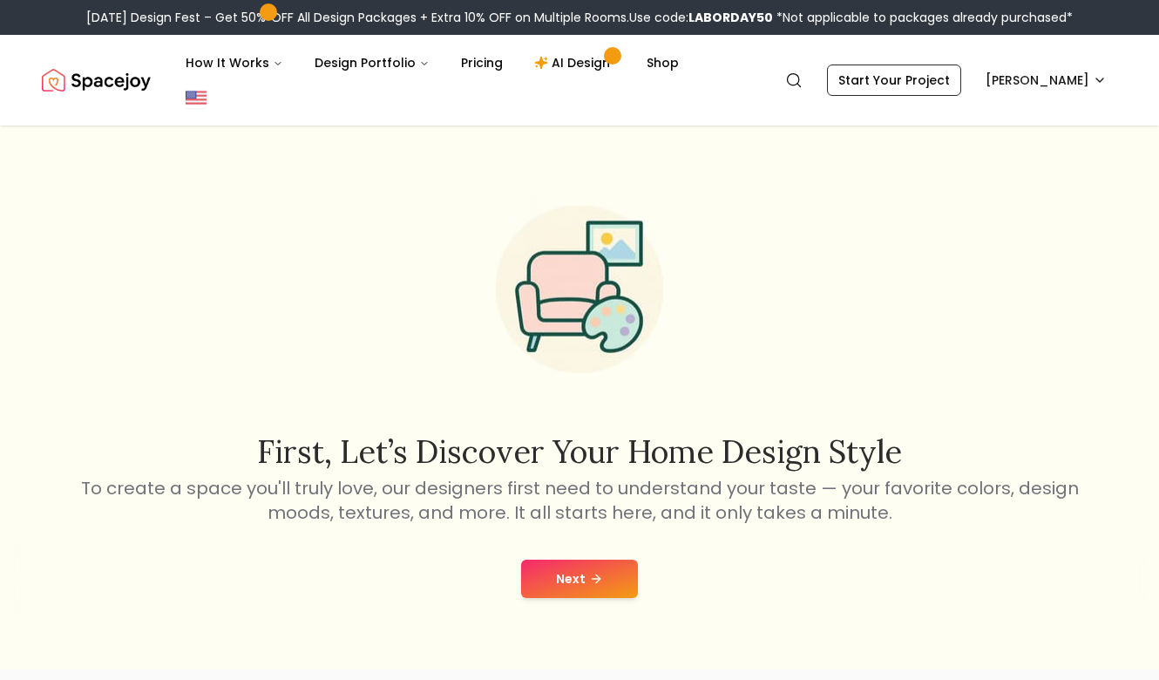
click at [555, 560] on button "Next" at bounding box center [579, 579] width 117 height 38
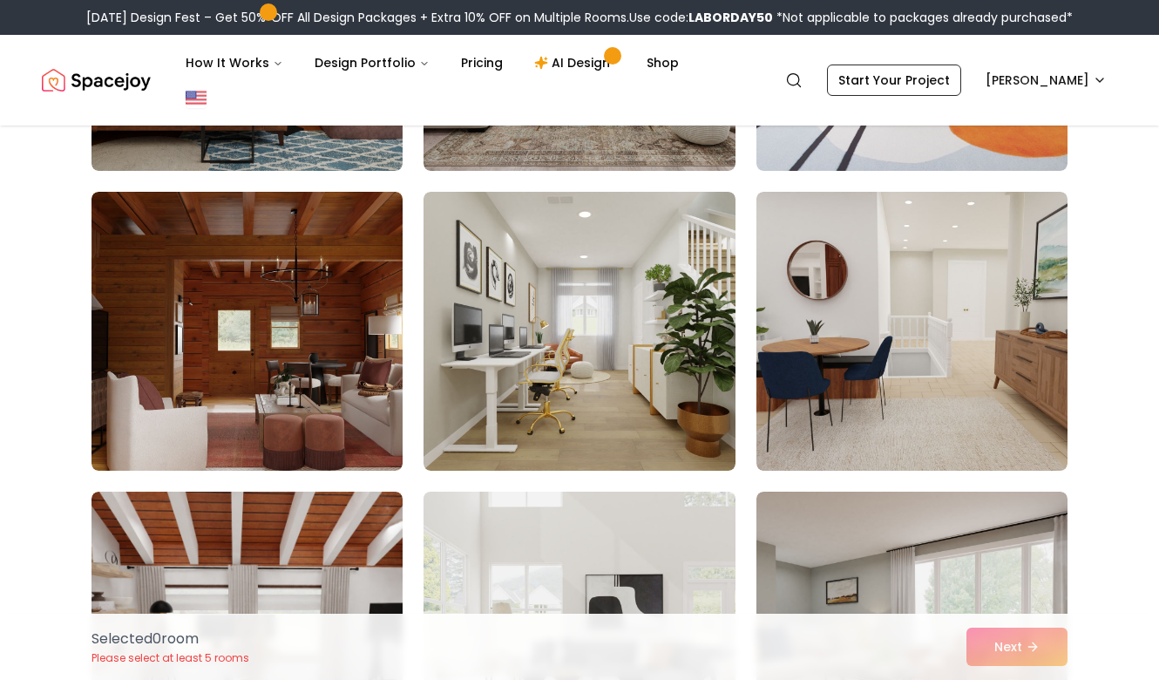
scroll to position [8994, 0]
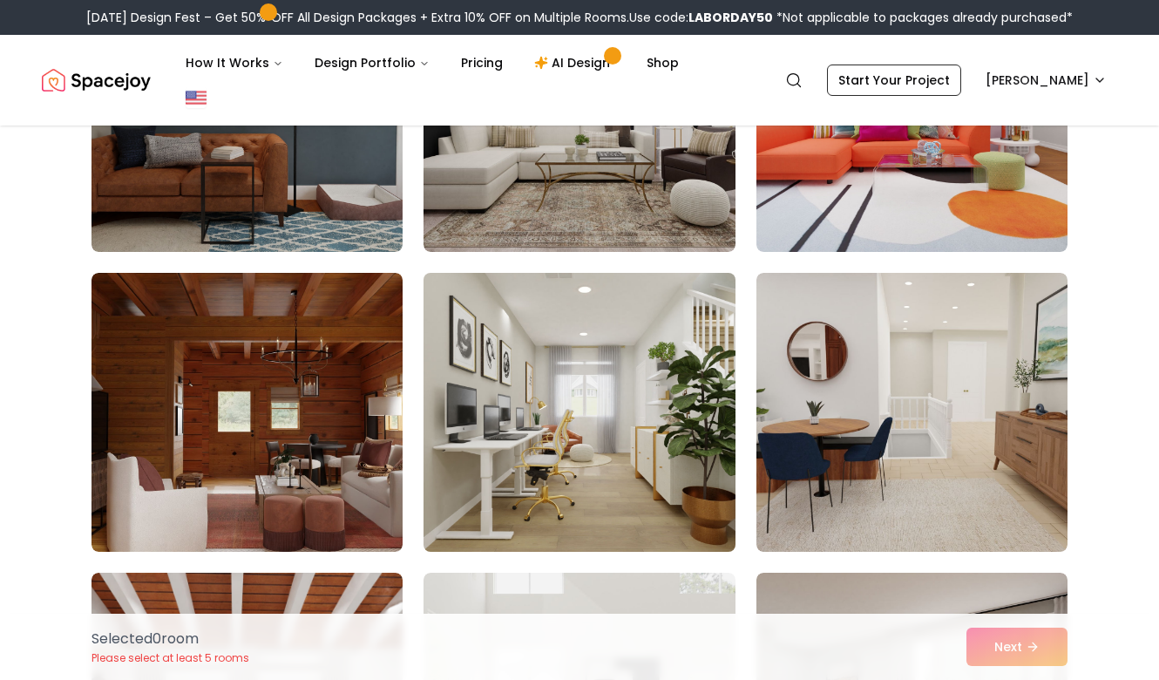
click at [609, 407] on img at bounding box center [579, 412] width 327 height 293
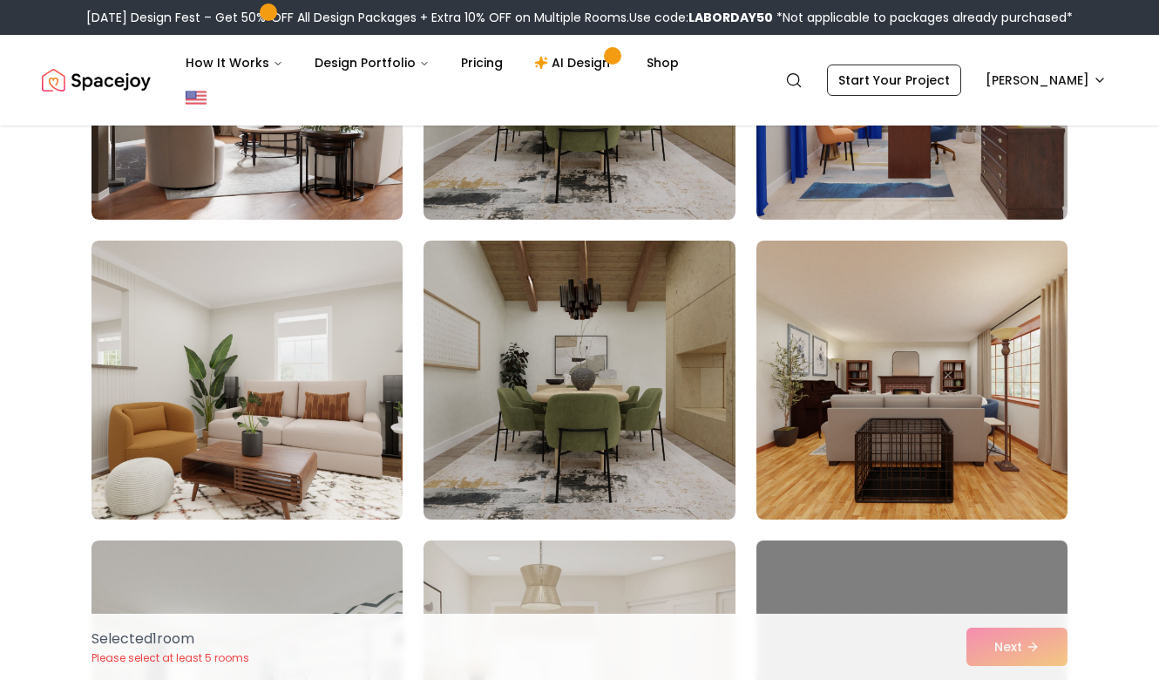
scroll to position [7827, 0]
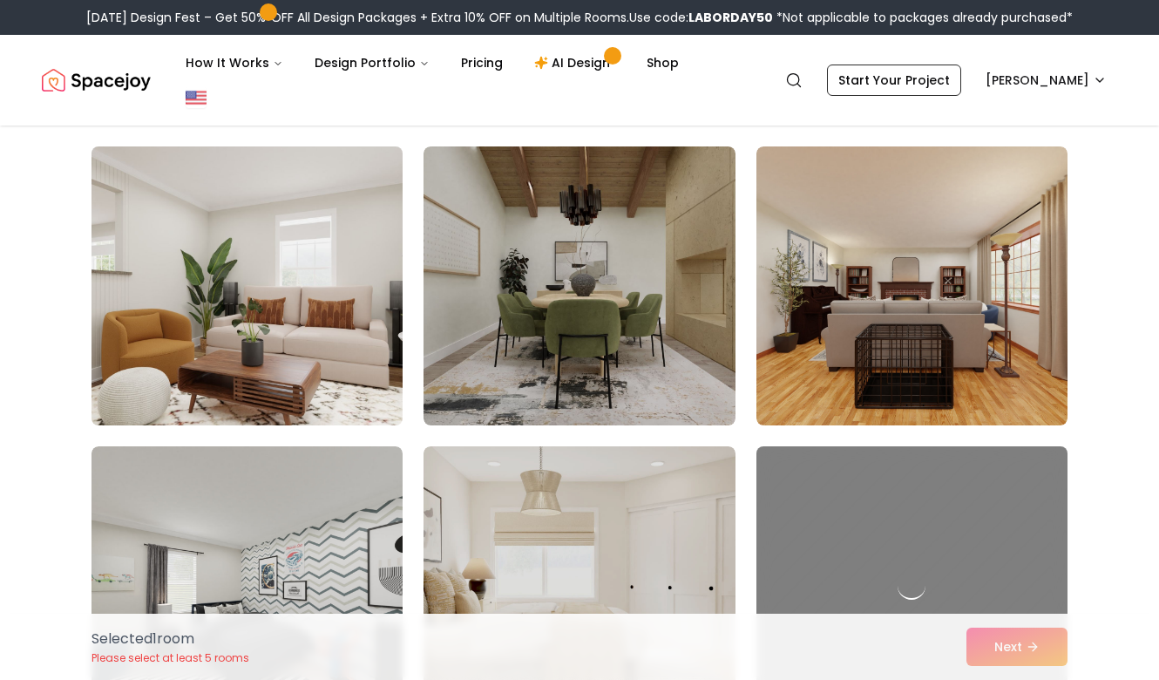
click at [237, 341] on img at bounding box center [247, 285] width 327 height 293
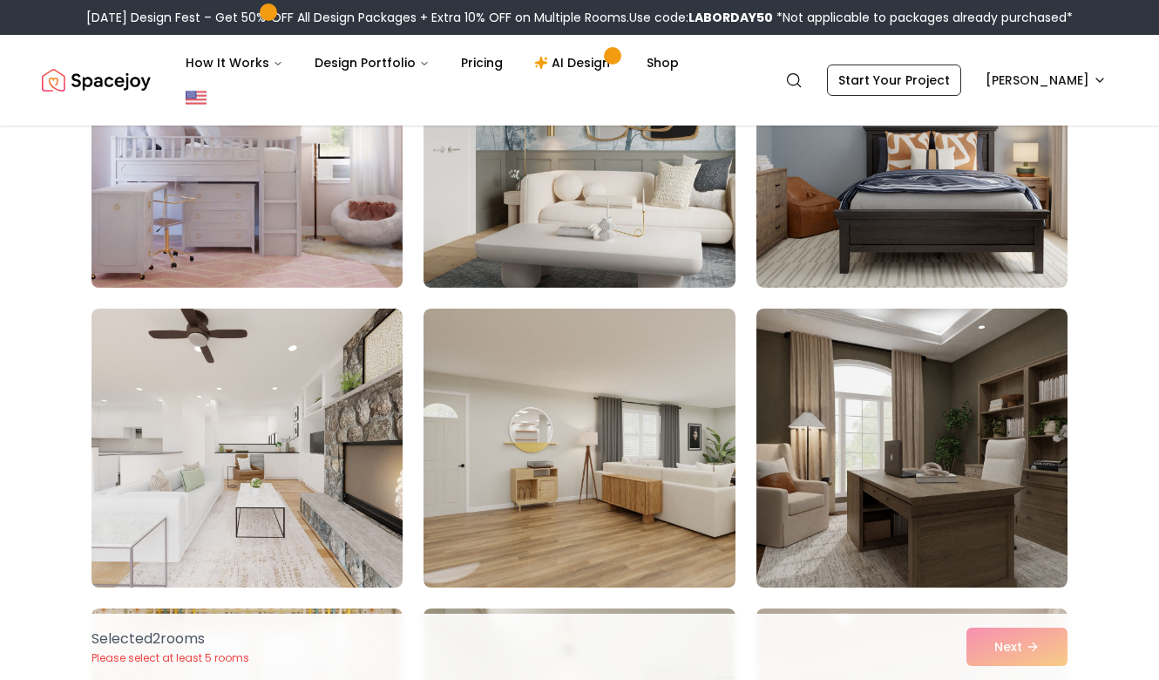
scroll to position [1469, 0]
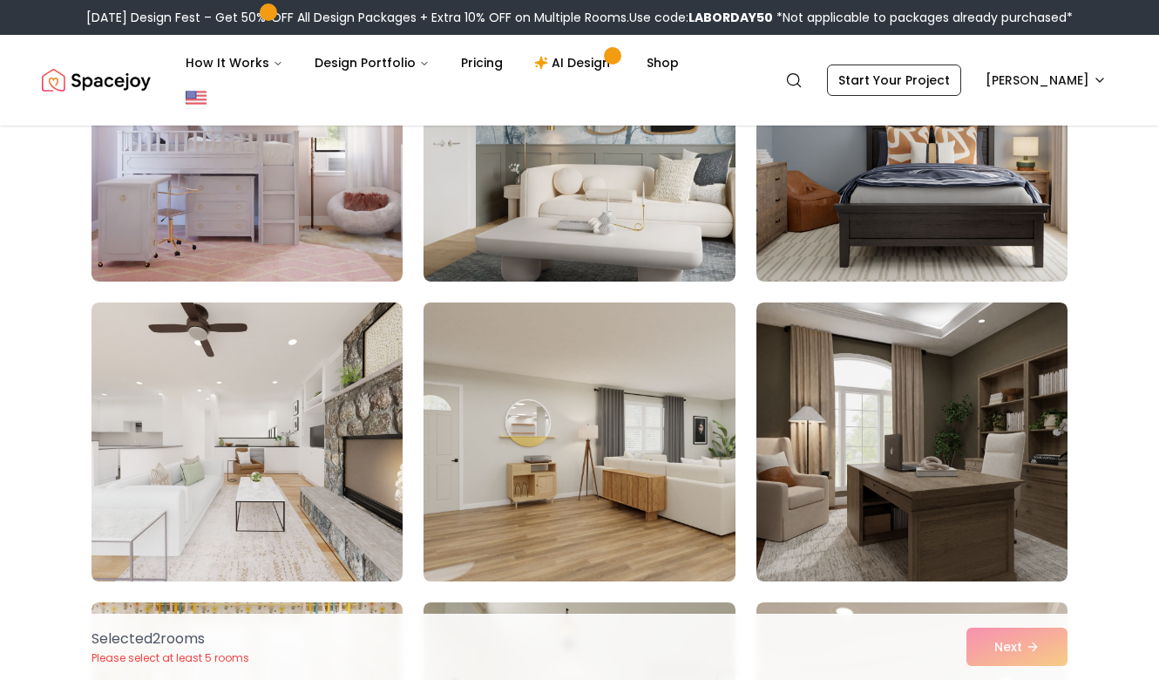
click at [607, 403] on img at bounding box center [579, 441] width 327 height 293
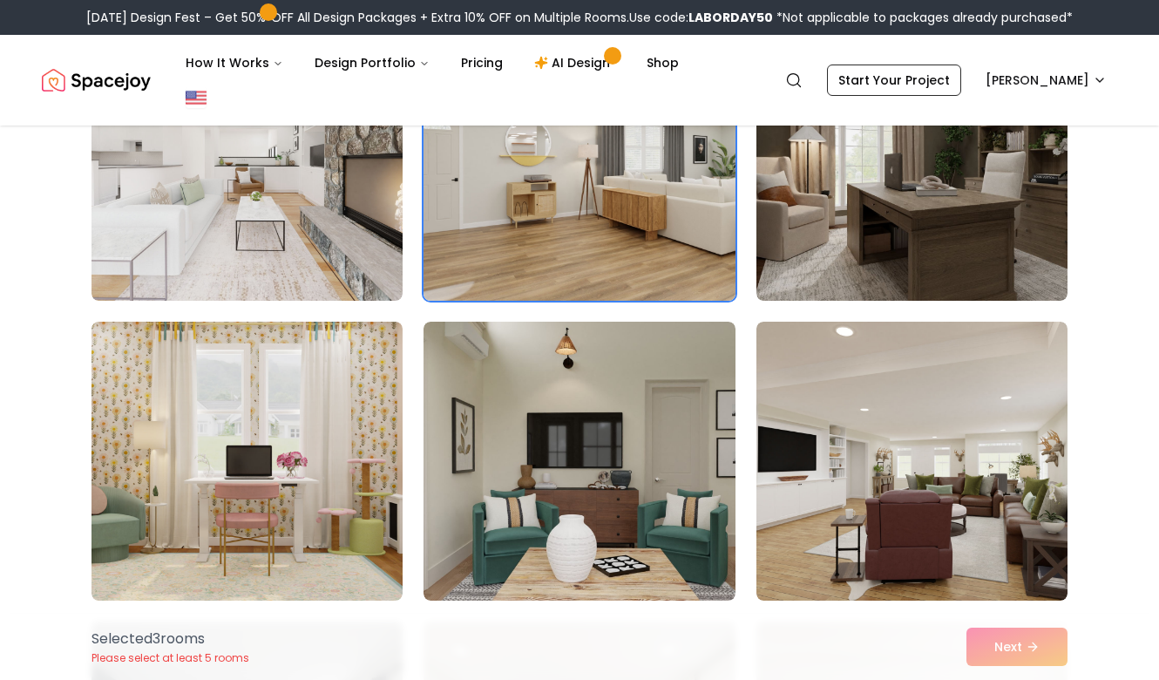
scroll to position [1759, 0]
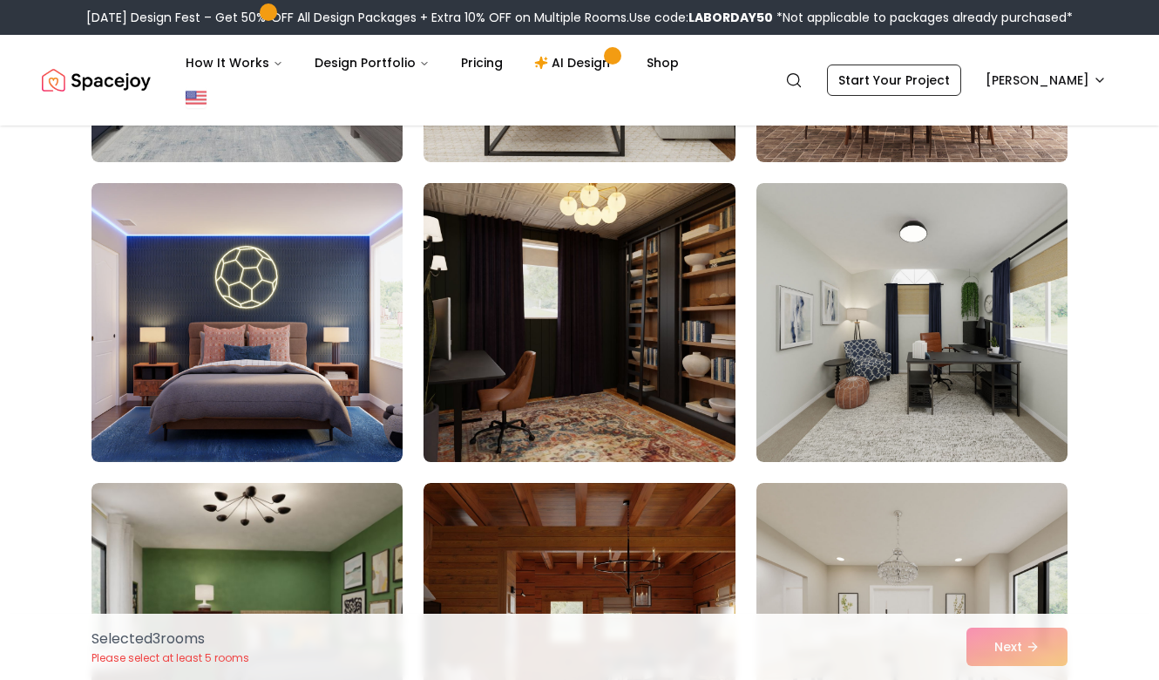
click at [601, 387] on img at bounding box center [579, 322] width 327 height 293
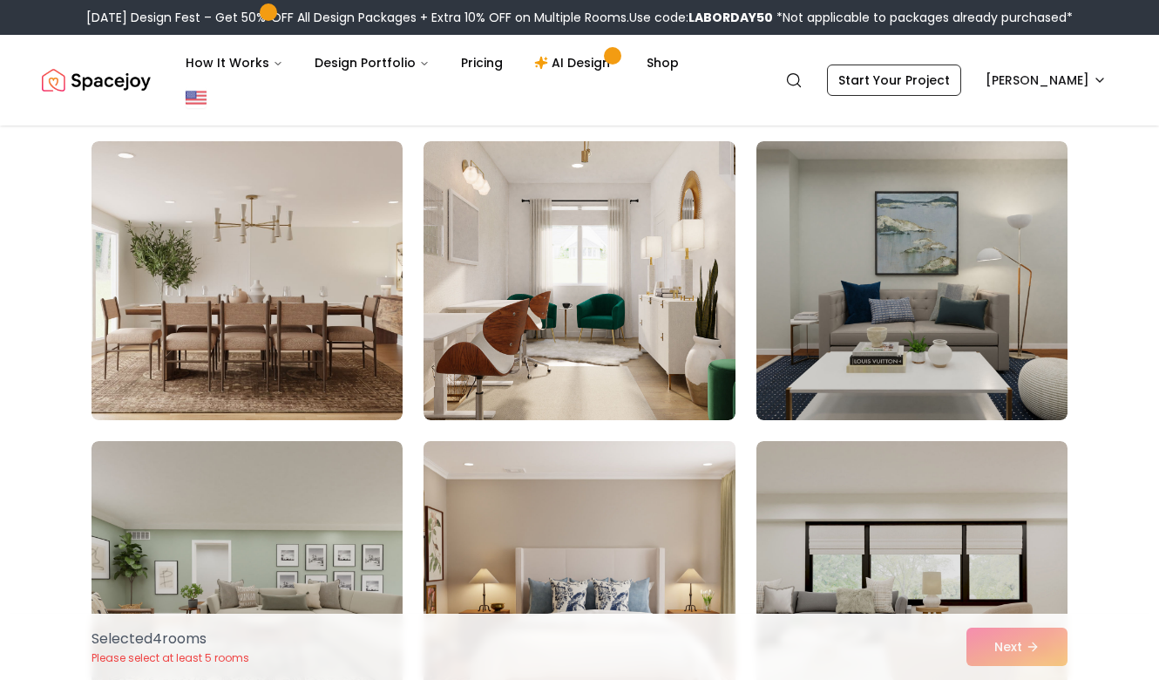
scroll to position [3123, 0]
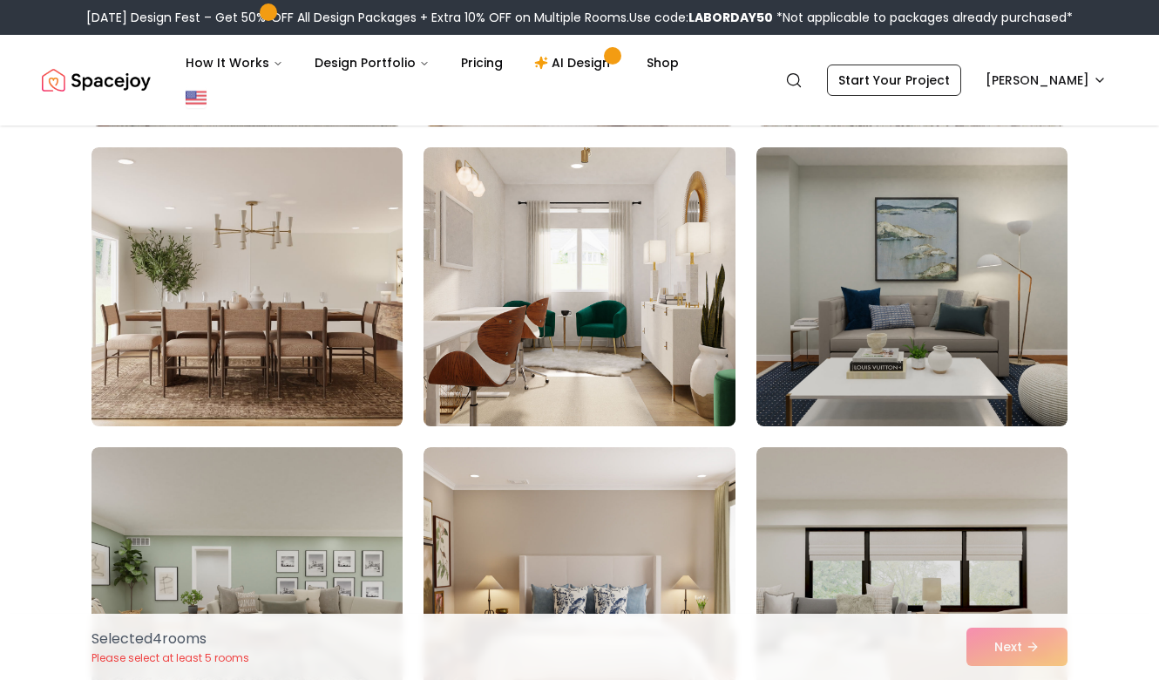
click at [601, 307] on img at bounding box center [579, 286] width 327 height 293
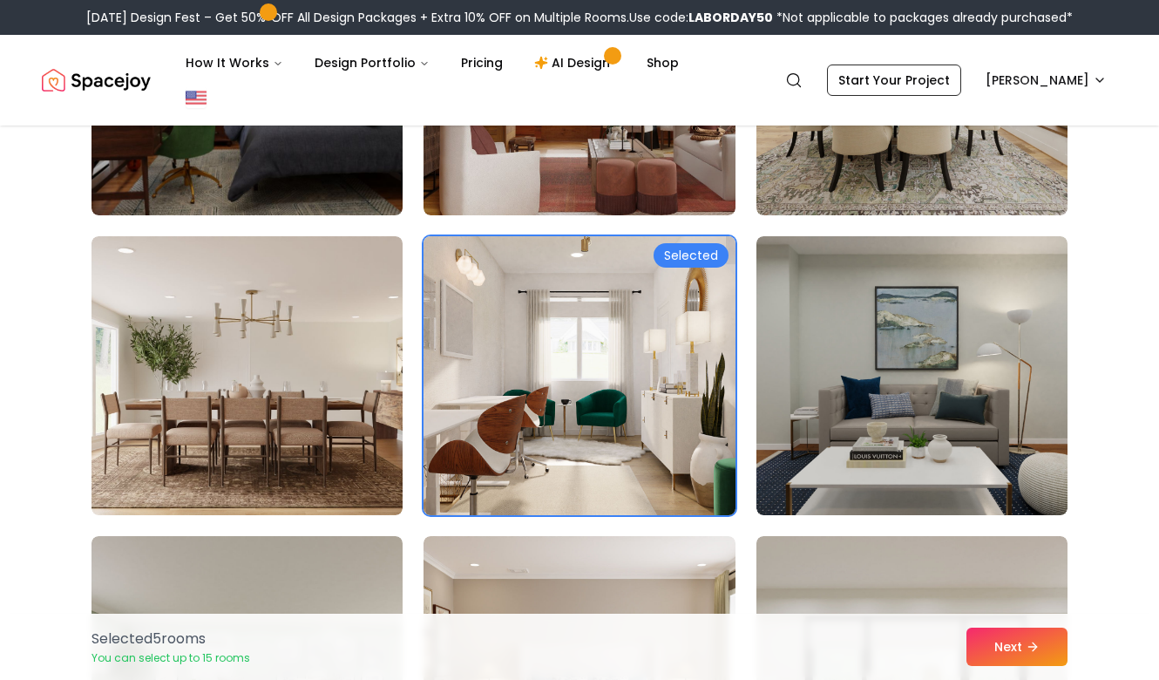
scroll to position [3041, 0]
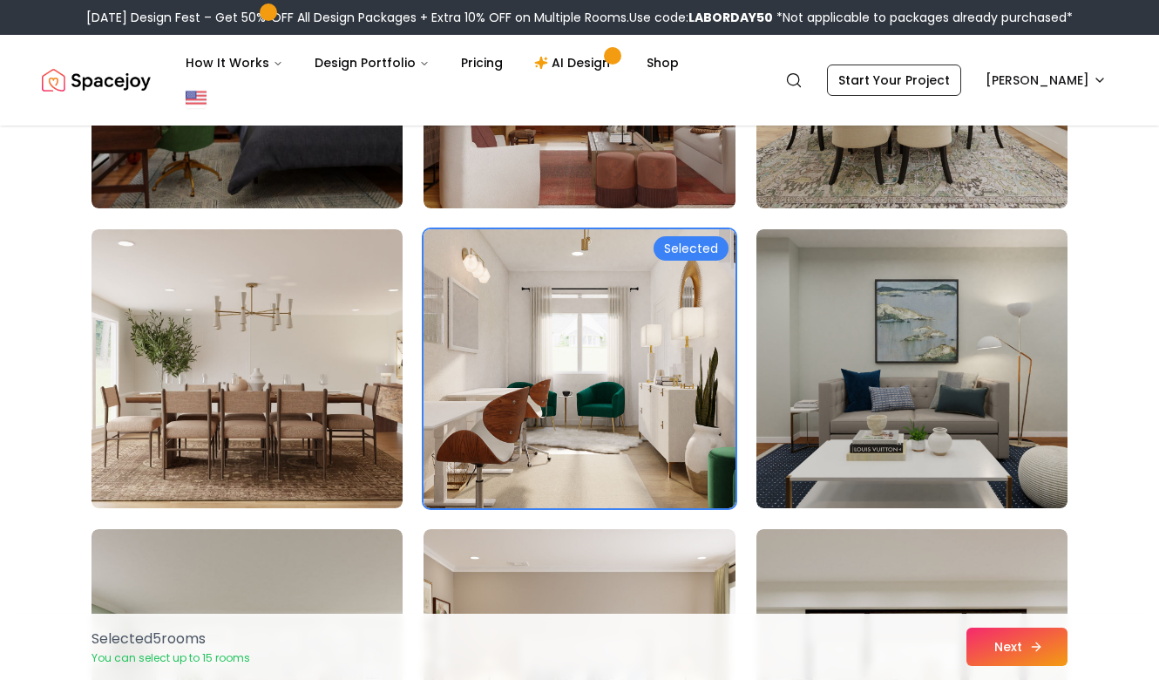
click at [1014, 656] on button "Next" at bounding box center [1017, 647] width 101 height 38
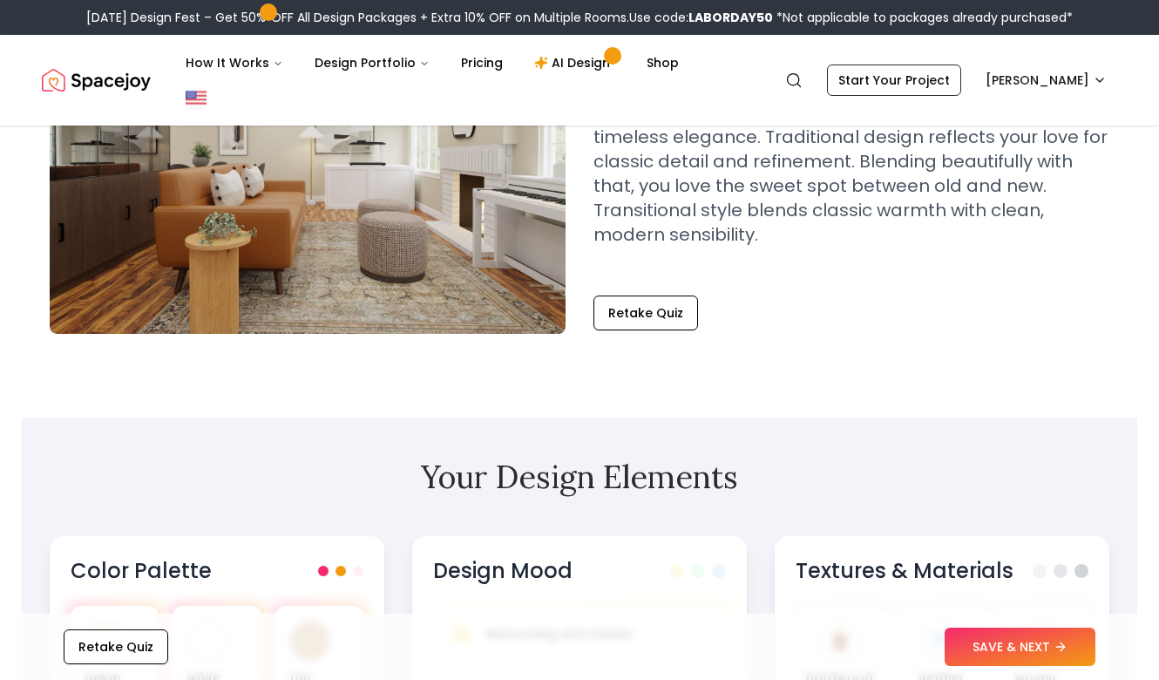
scroll to position [239, 0]
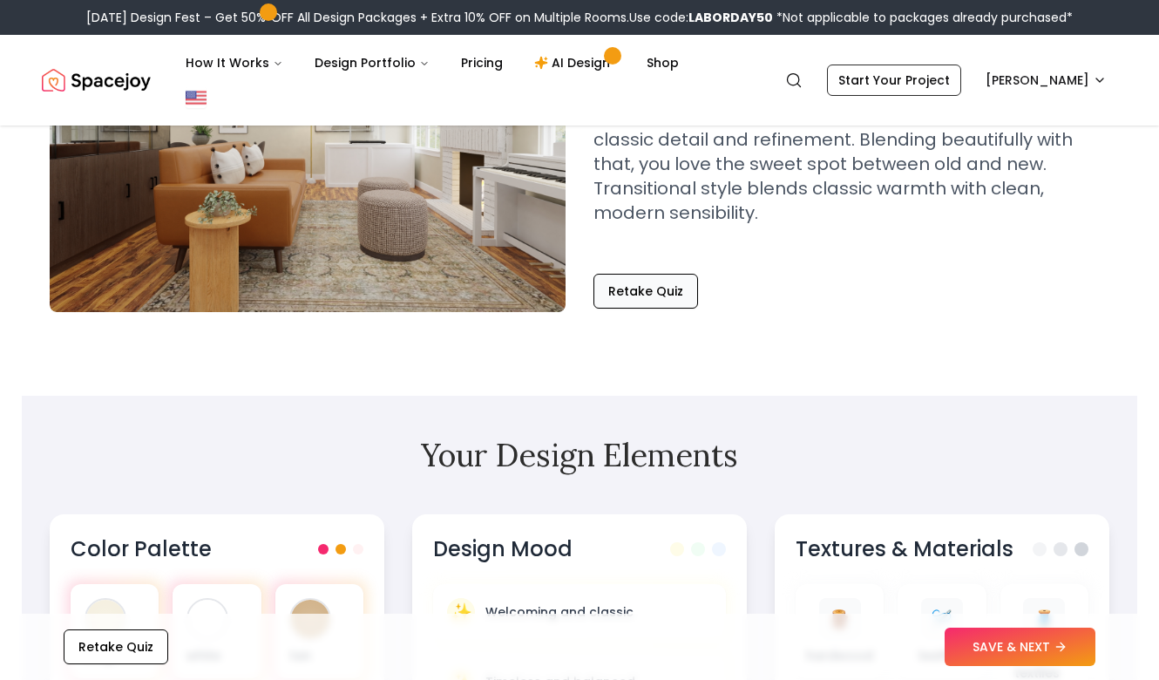
click at [646, 274] on button "Retake Quiz" at bounding box center [646, 291] width 105 height 35
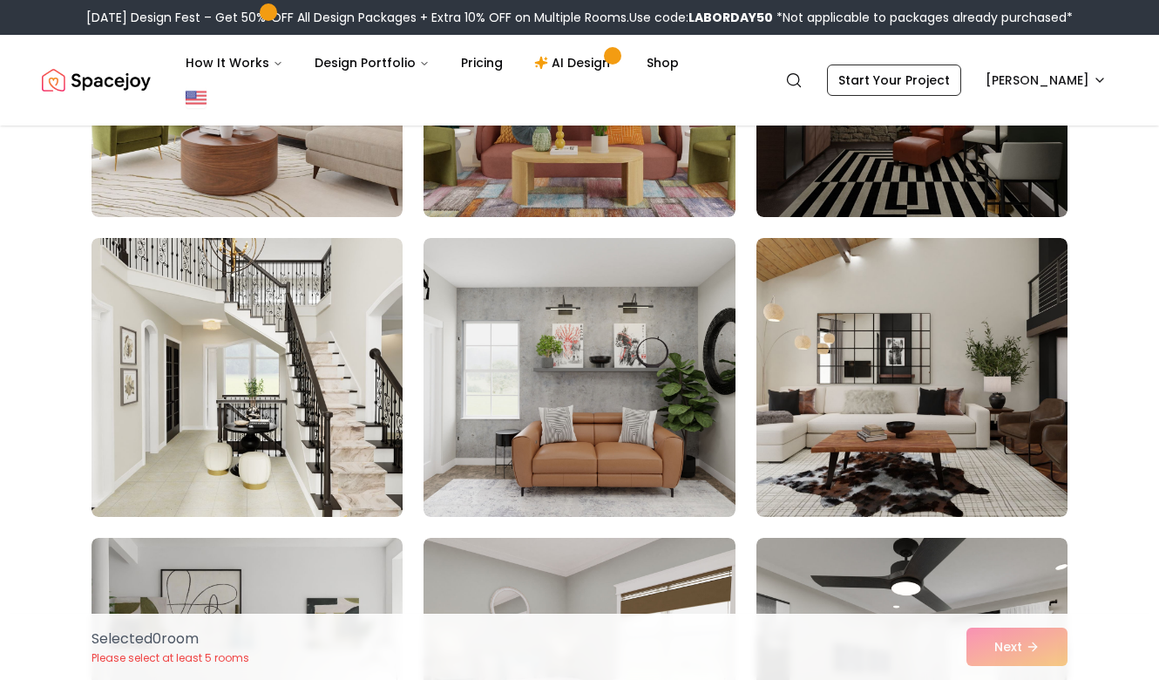
scroll to position [333, 0]
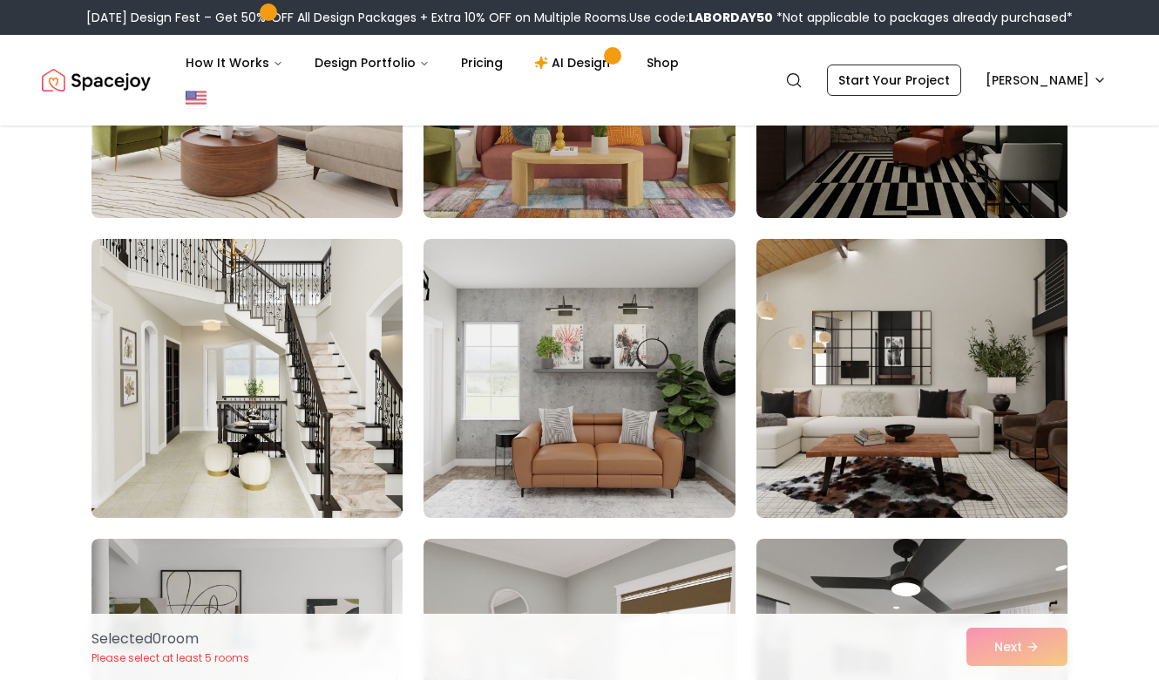
click at [998, 432] on img at bounding box center [912, 378] width 327 height 293
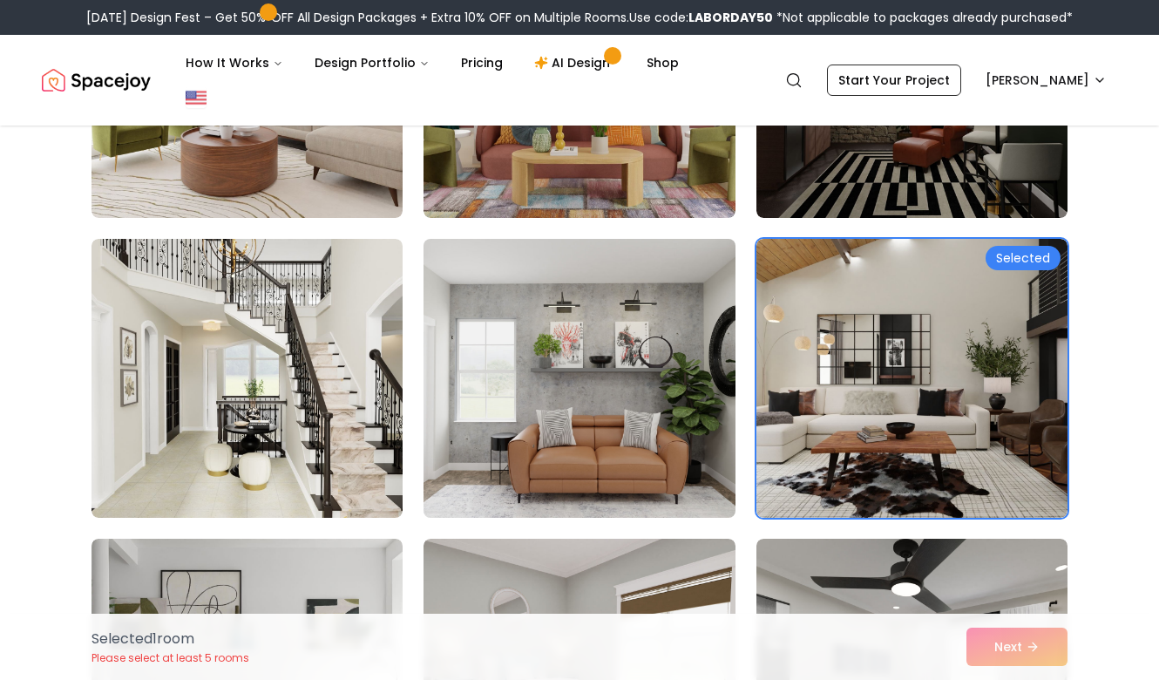
click at [587, 358] on img at bounding box center [579, 378] width 327 height 293
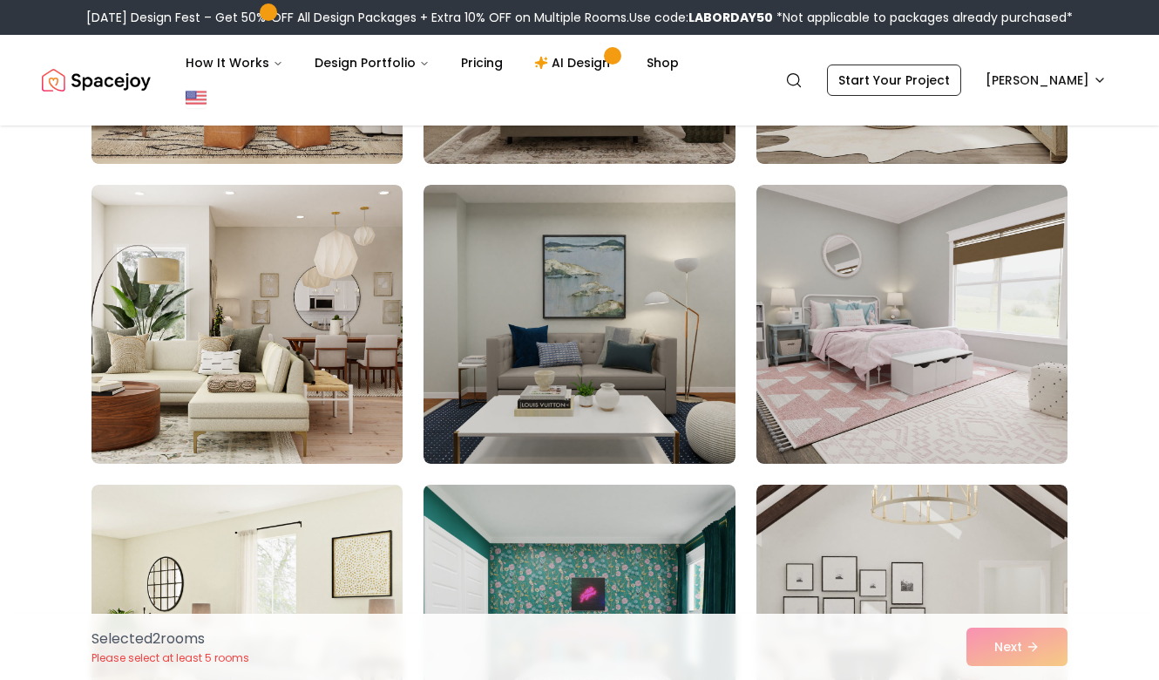
scroll to position [1588, 0]
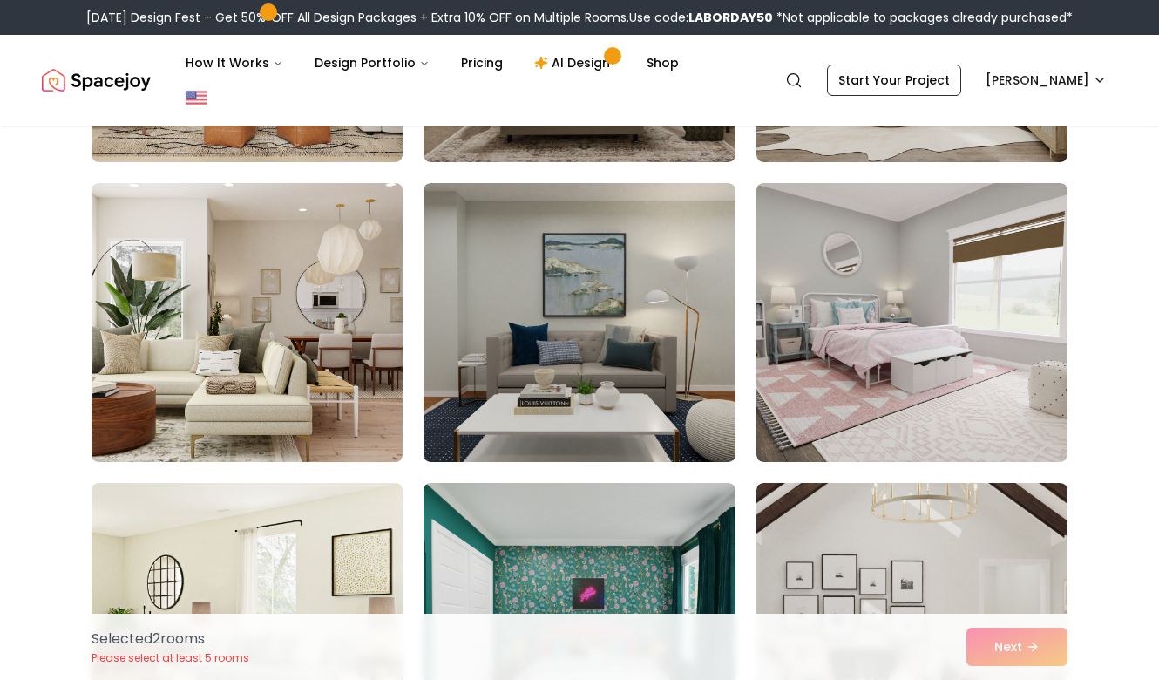
click at [313, 342] on img at bounding box center [247, 322] width 327 height 293
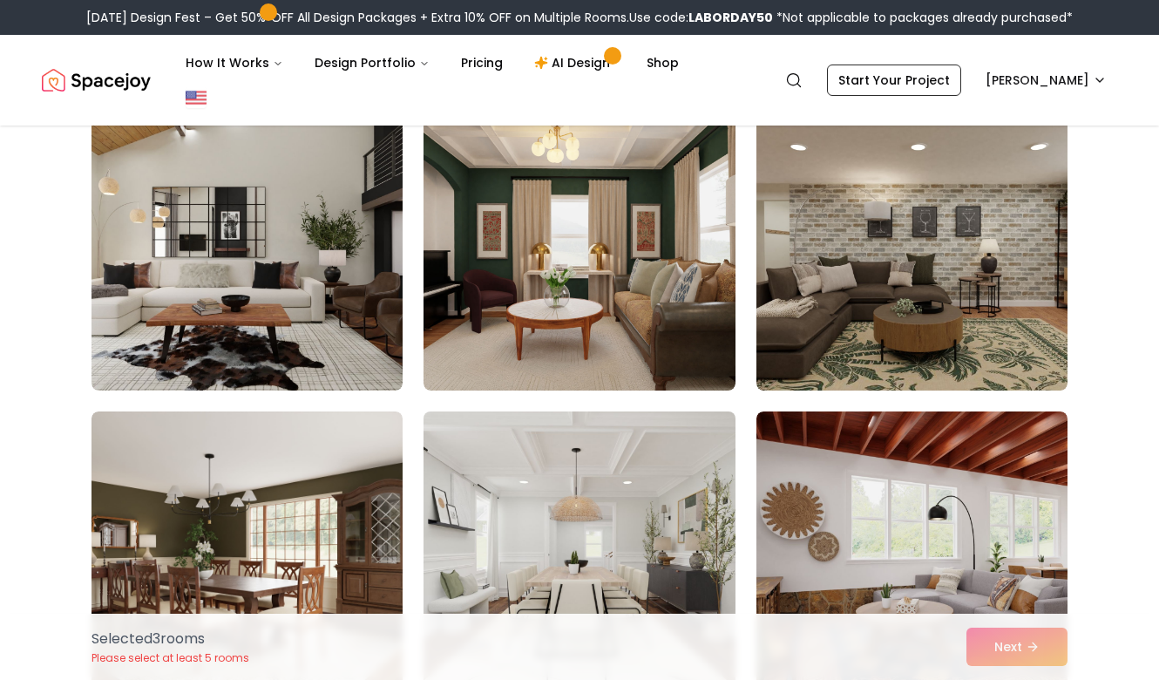
scroll to position [4365, 0]
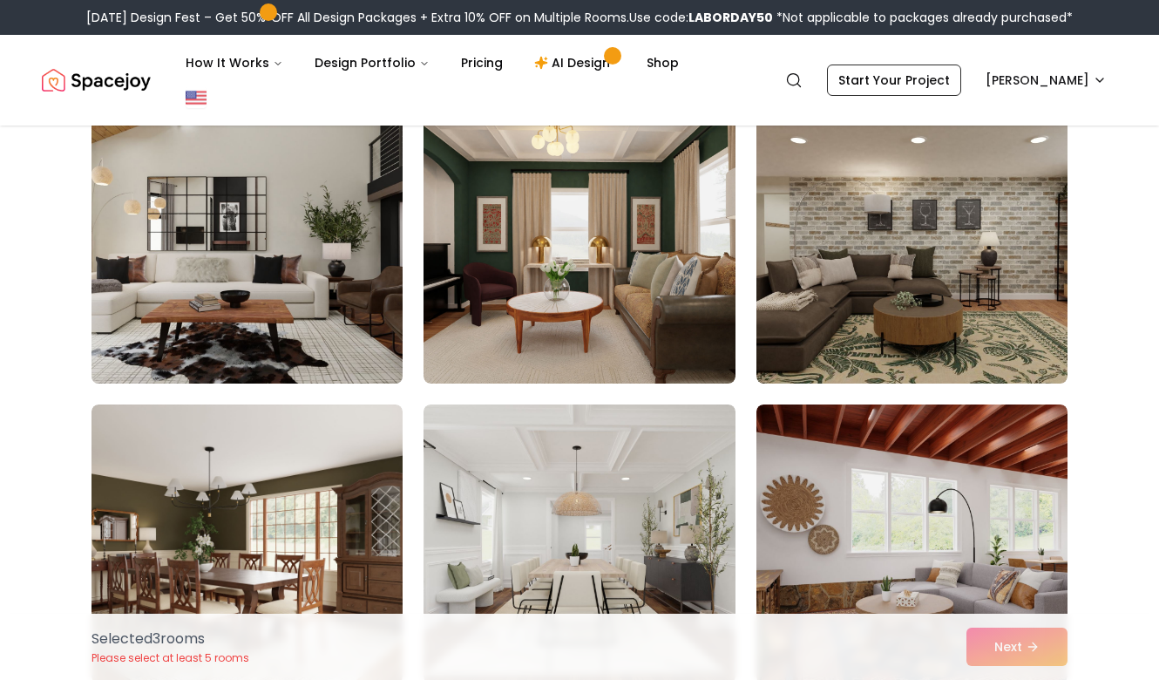
click at [275, 275] on img at bounding box center [247, 244] width 327 height 293
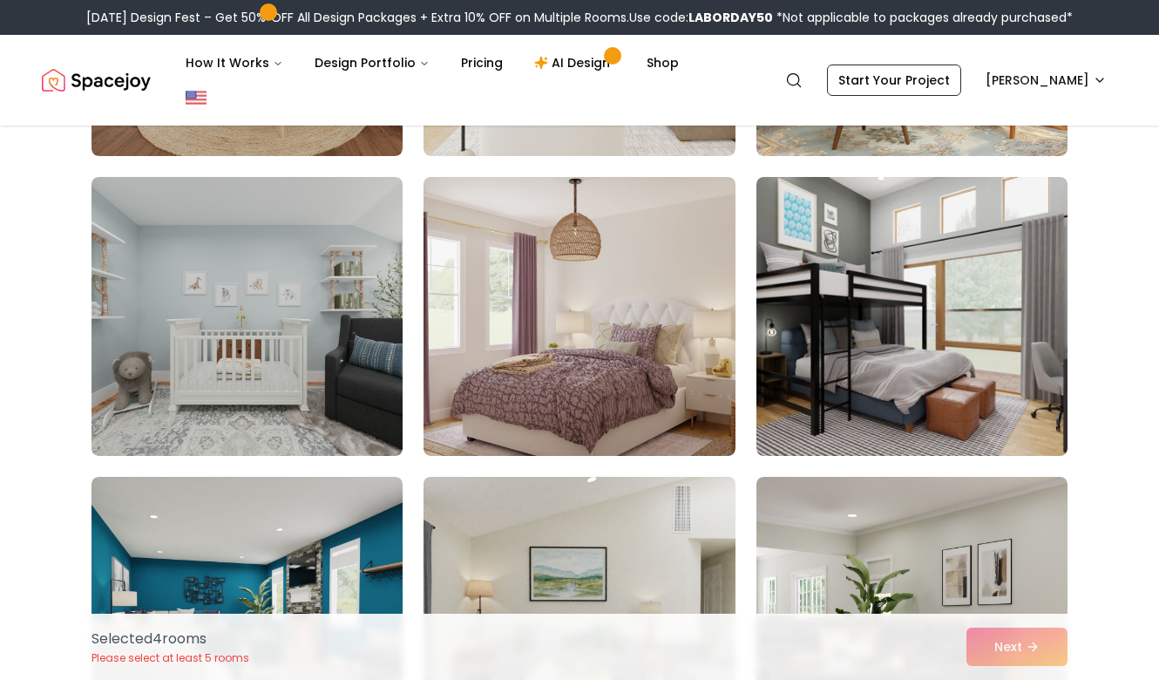
scroll to position [9088, 0]
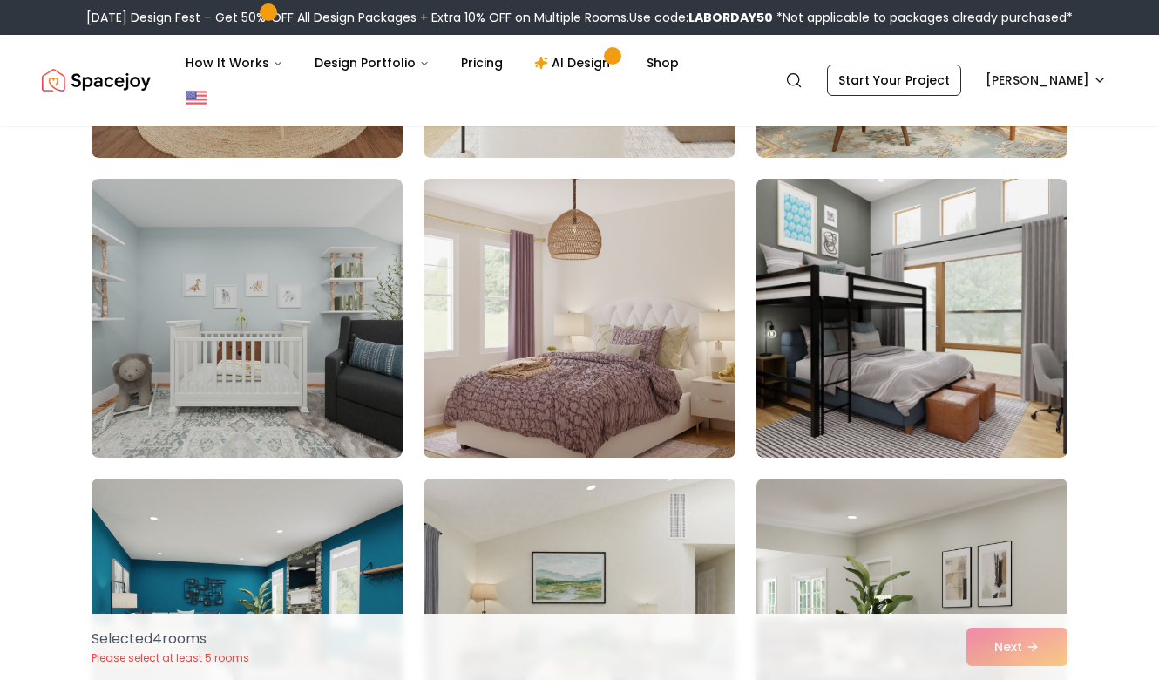
click at [590, 399] on img at bounding box center [579, 318] width 327 height 293
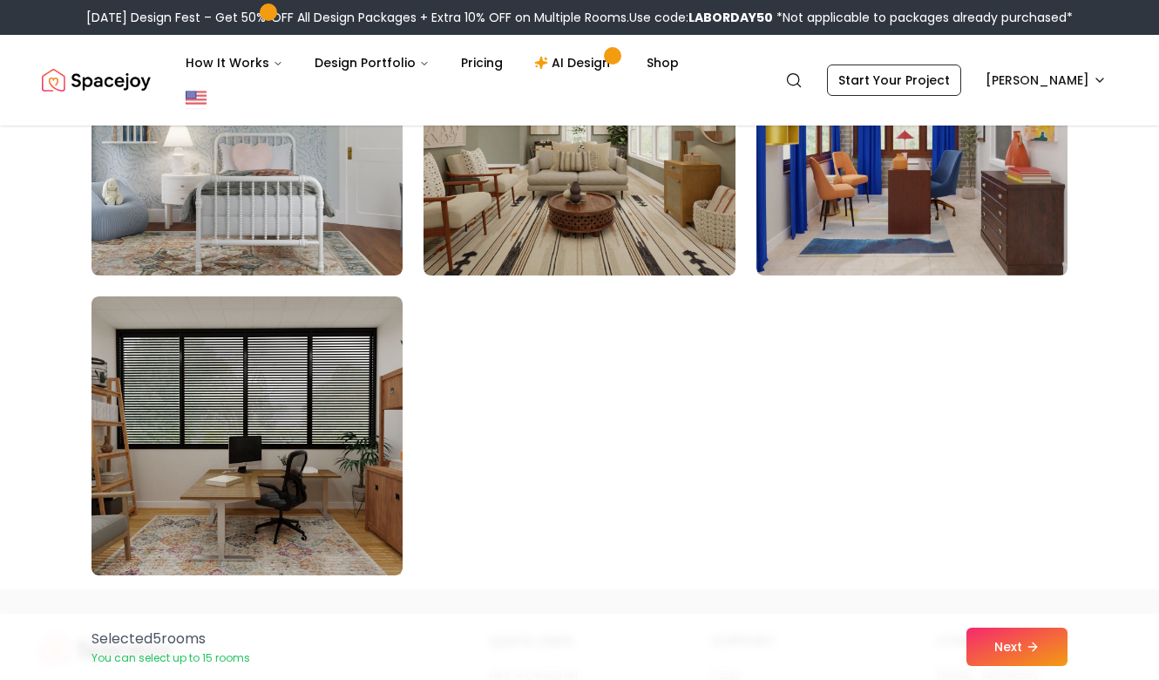
scroll to position [9872, 0]
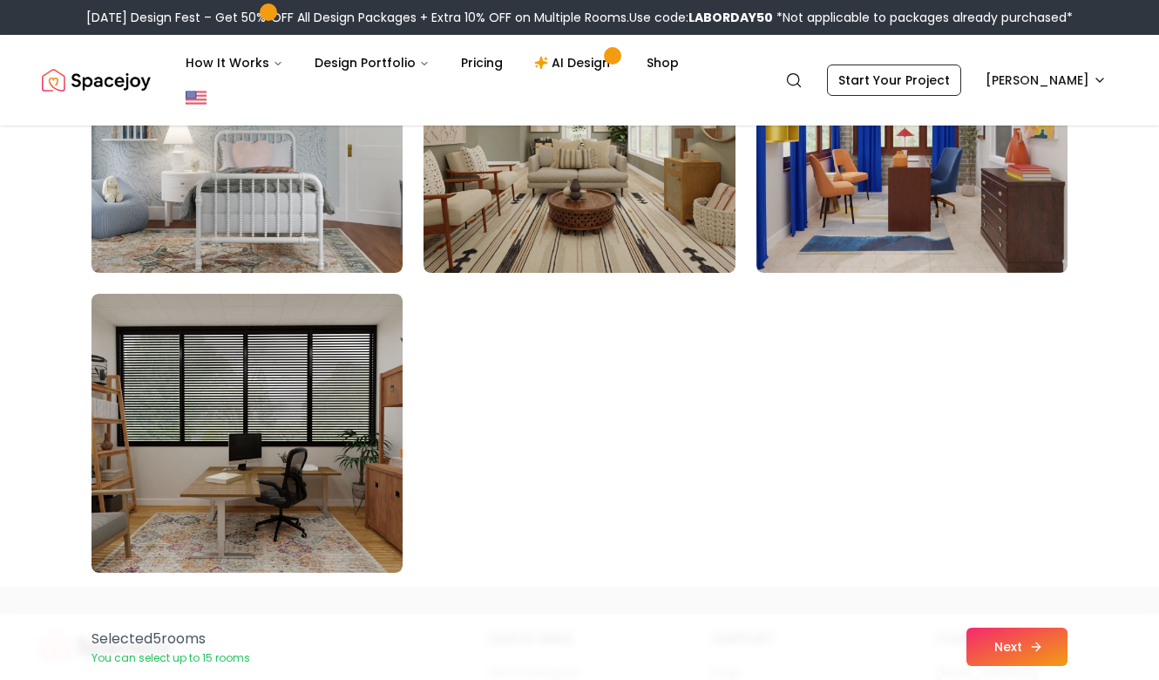
click at [998, 650] on button "Next" at bounding box center [1017, 647] width 101 height 38
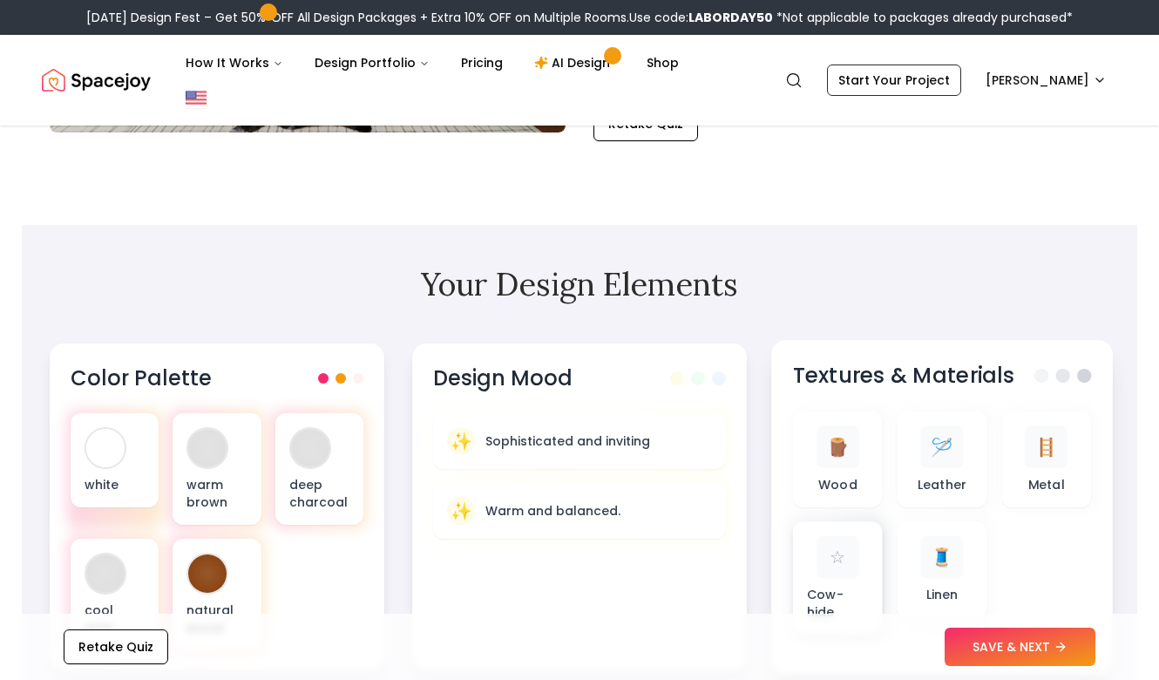
scroll to position [429, 0]
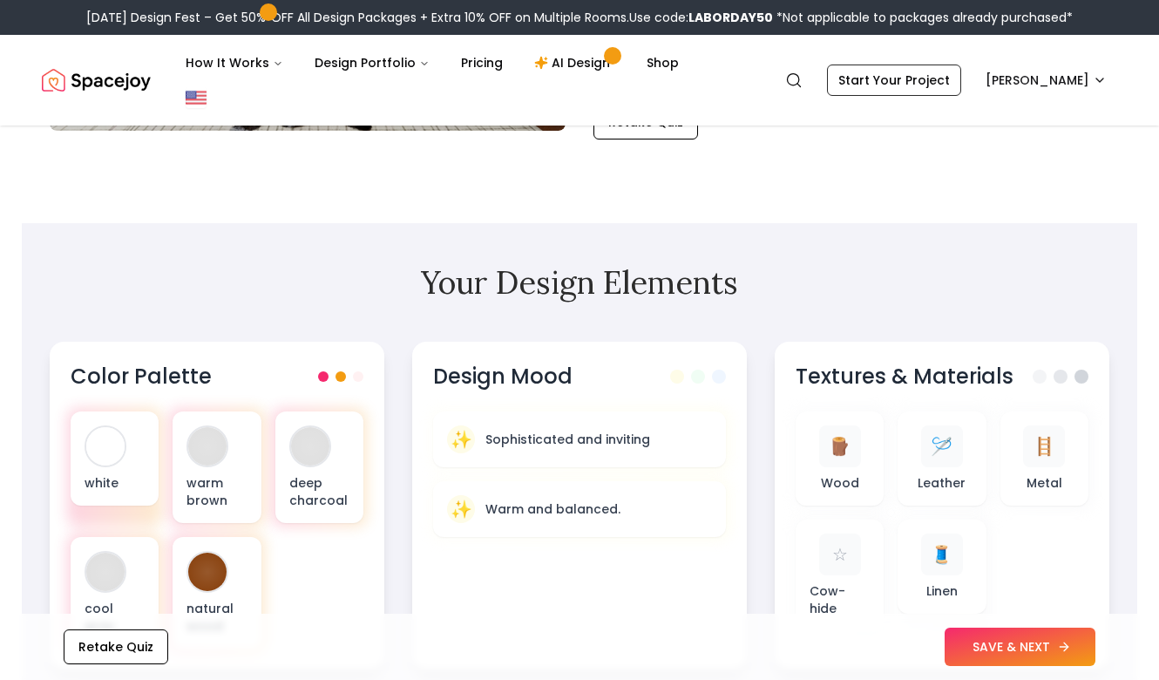
click at [1017, 657] on button "SAVE & NEXT" at bounding box center [1020, 647] width 151 height 38
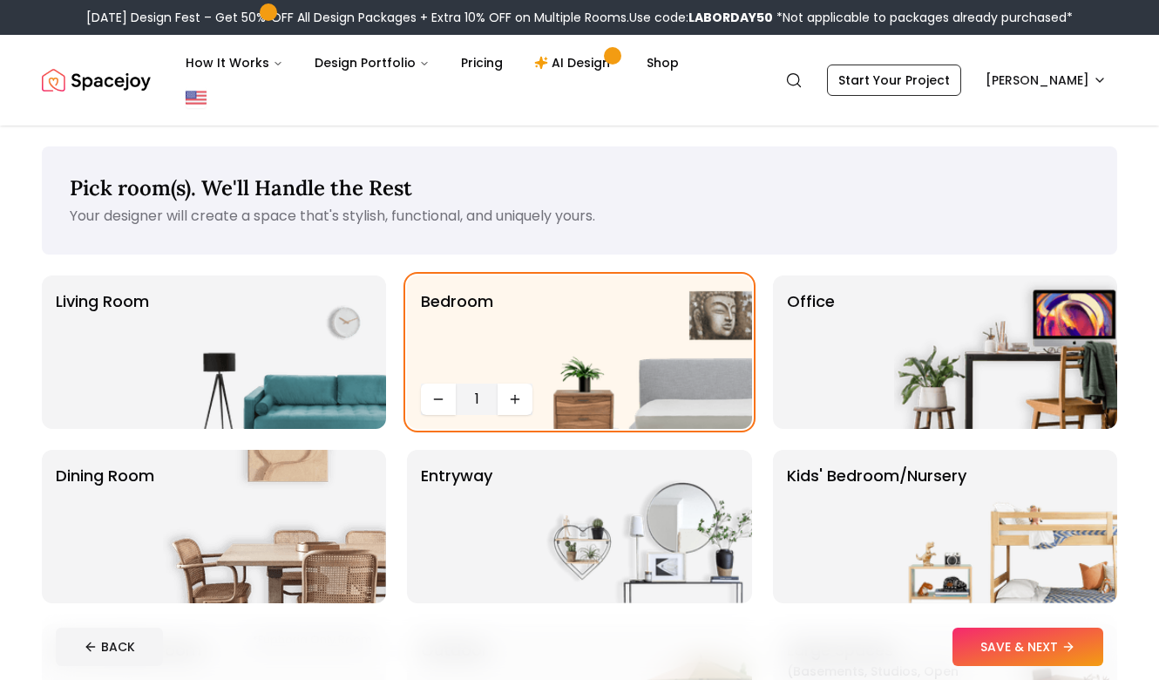
click at [1025, 615] on footer "BACK SAVE & NEXT" at bounding box center [579, 647] width 1075 height 66
click at [1025, 646] on button "SAVE & NEXT" at bounding box center [1028, 647] width 151 height 38
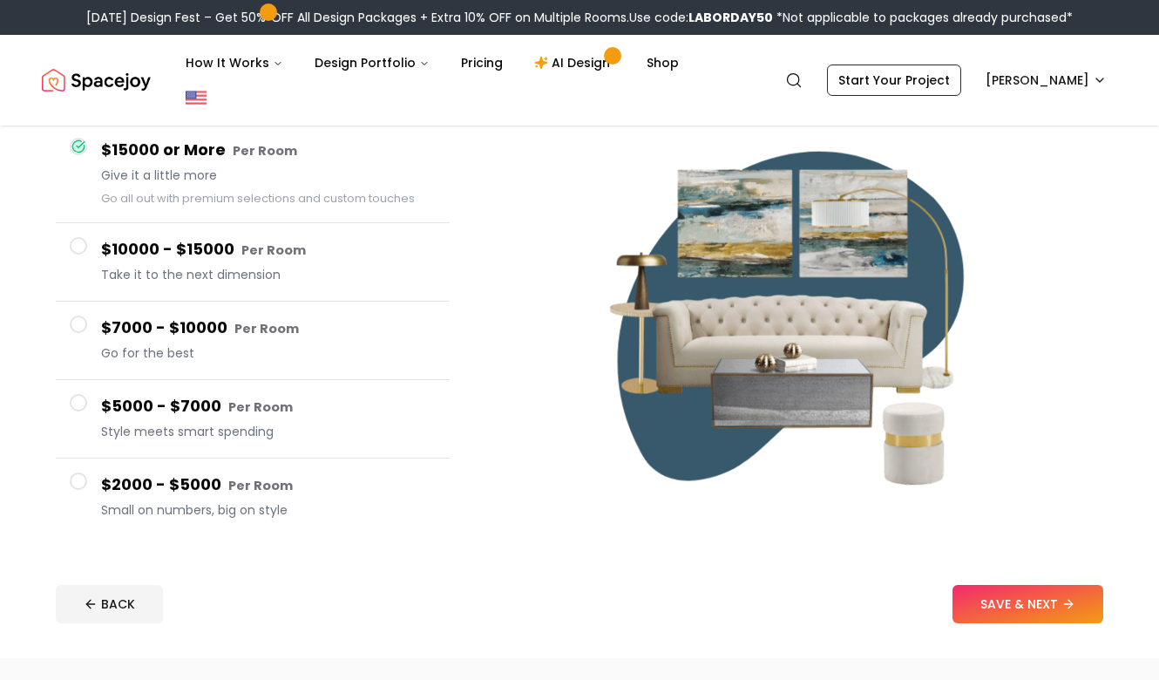
scroll to position [176, 0]
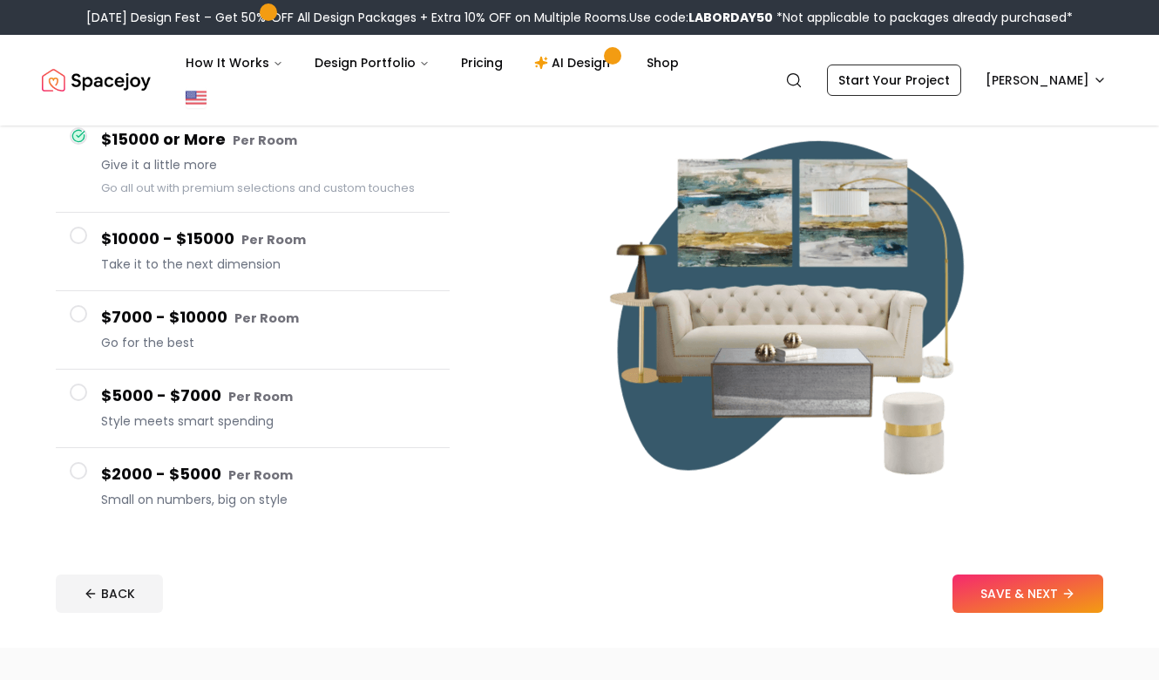
click at [80, 448] on button "$2000 - $5000 Per Room Small on numbers, big on style" at bounding box center [253, 487] width 394 height 78
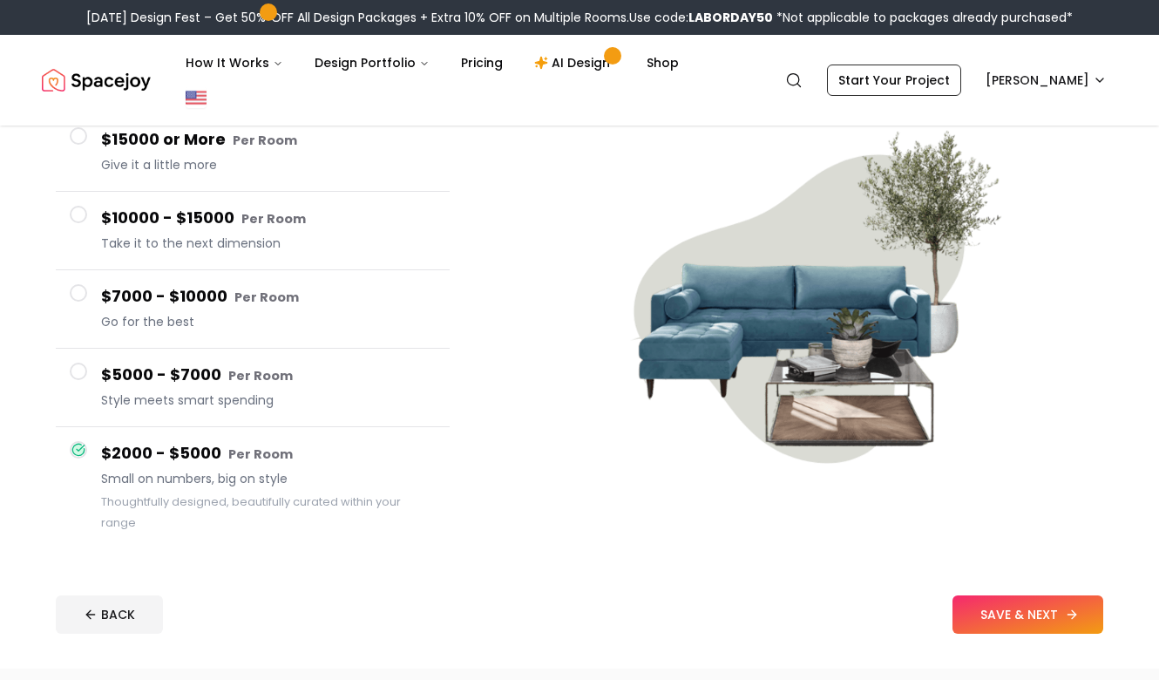
click at [994, 595] on button "SAVE & NEXT" at bounding box center [1028, 614] width 151 height 38
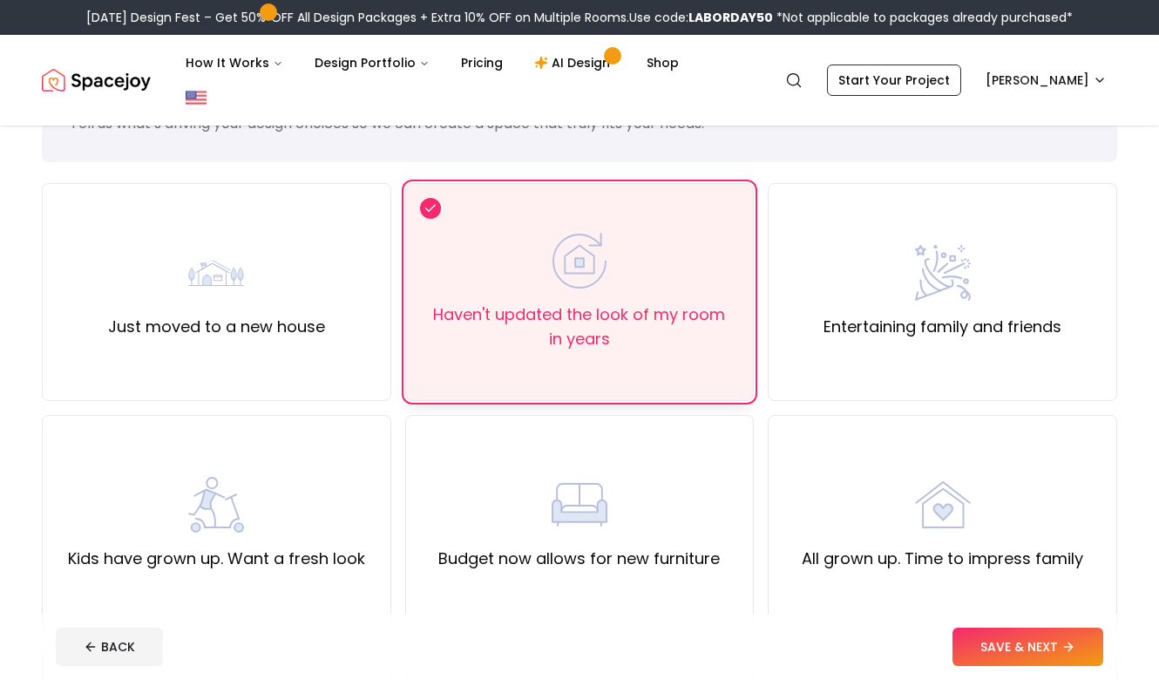
scroll to position [116, 0]
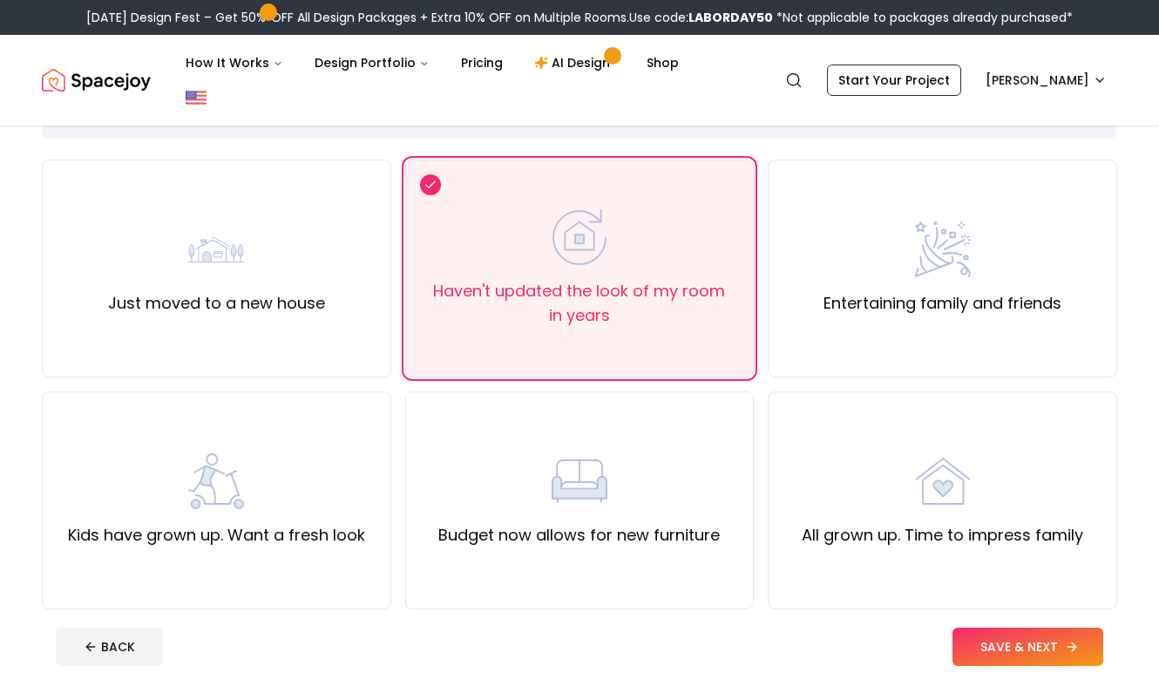
click at [980, 634] on button "SAVE & NEXT" at bounding box center [1028, 647] width 151 height 38
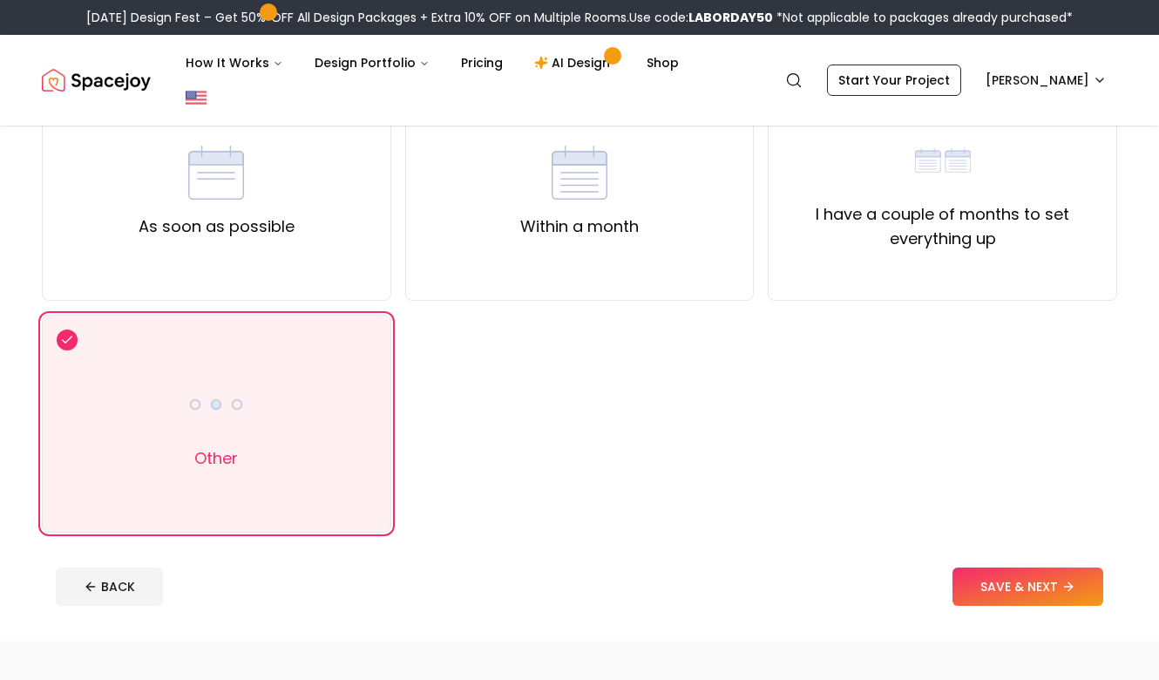
scroll to position [192, 0]
click at [579, 219] on div "Within a month" at bounding box center [579, 193] width 349 height 218
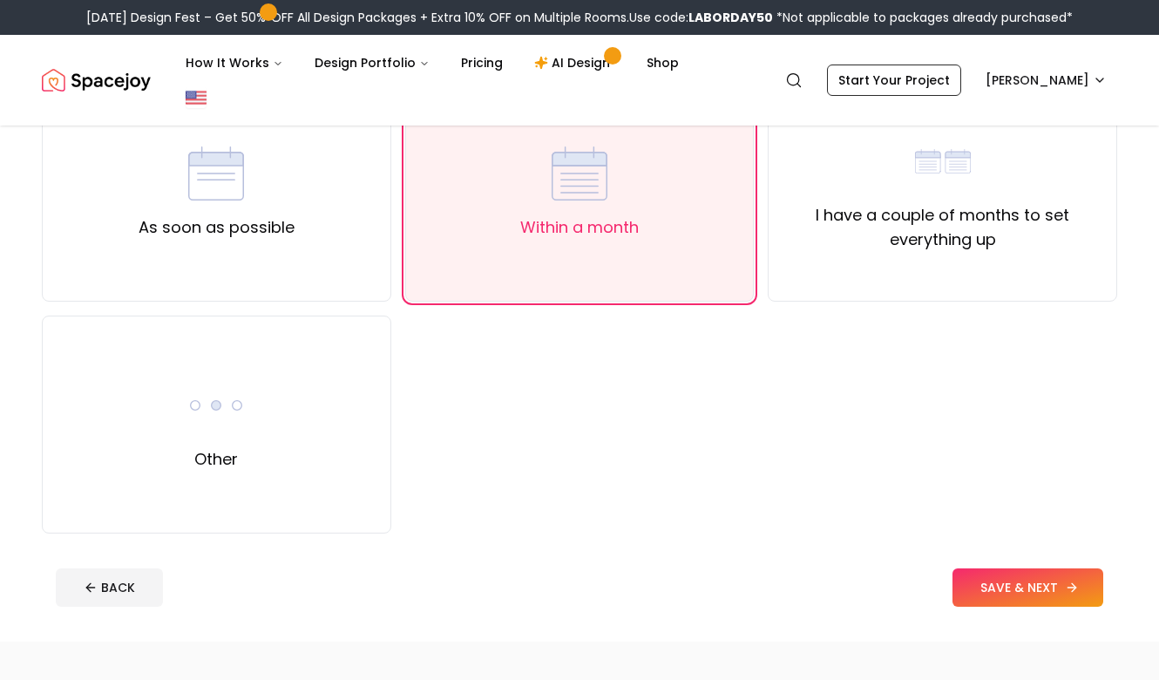
click at [1032, 568] on button "SAVE & NEXT" at bounding box center [1028, 587] width 151 height 38
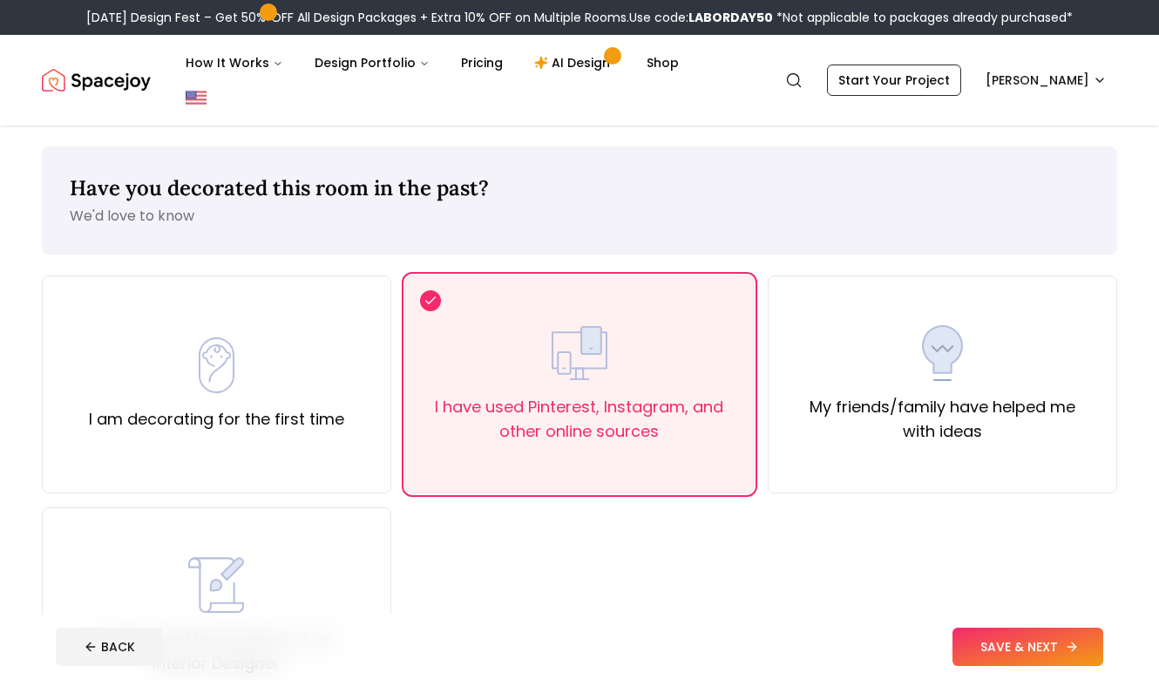
click at [992, 641] on button "SAVE & NEXT" at bounding box center [1028, 647] width 151 height 38
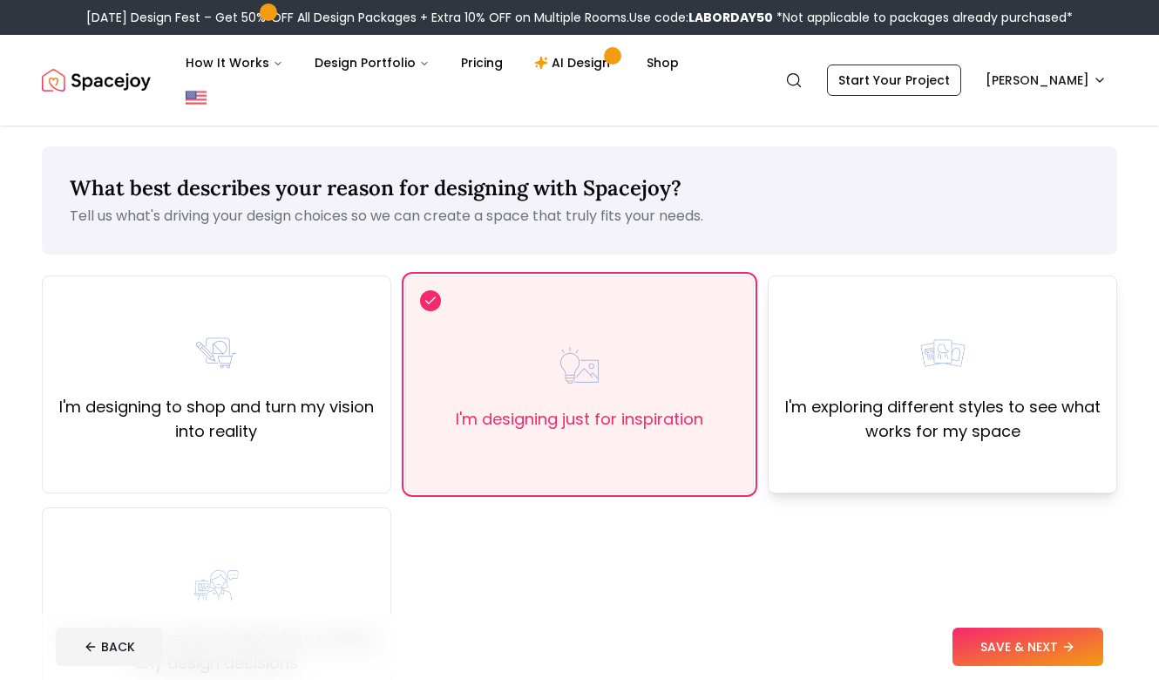
click at [940, 395] on label "I'm exploring different styles to see what works for my space" at bounding box center [943, 419] width 320 height 49
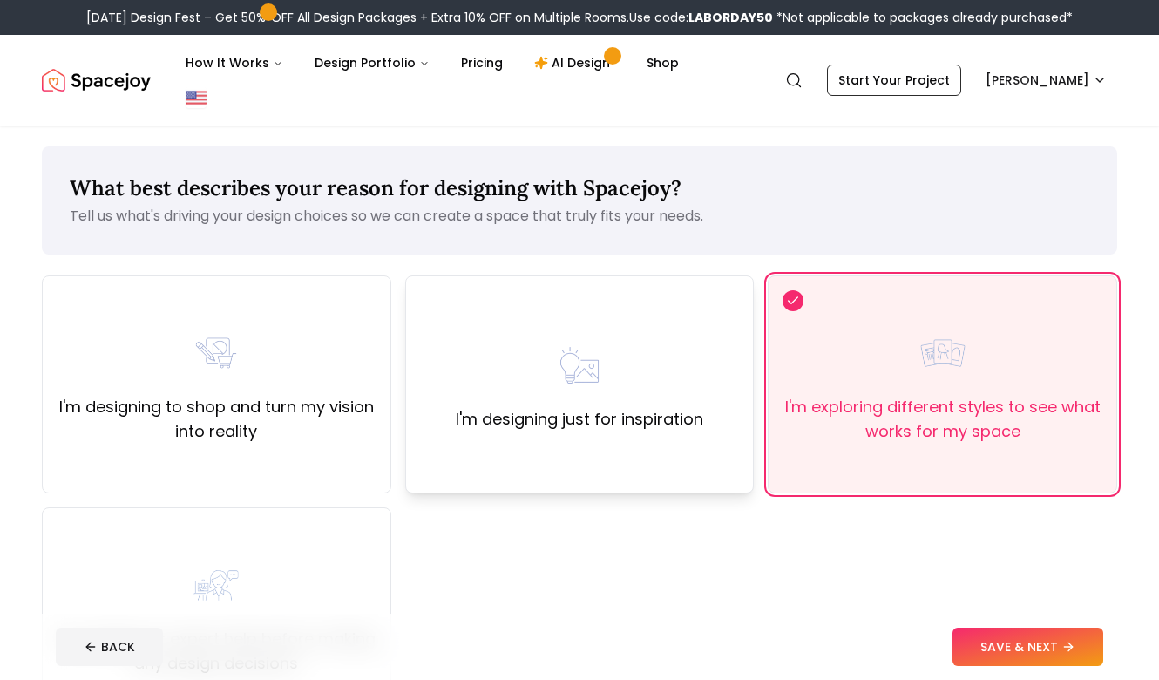
click at [619, 343] on div "I'm designing just for inspiration" at bounding box center [580, 384] width 248 height 94
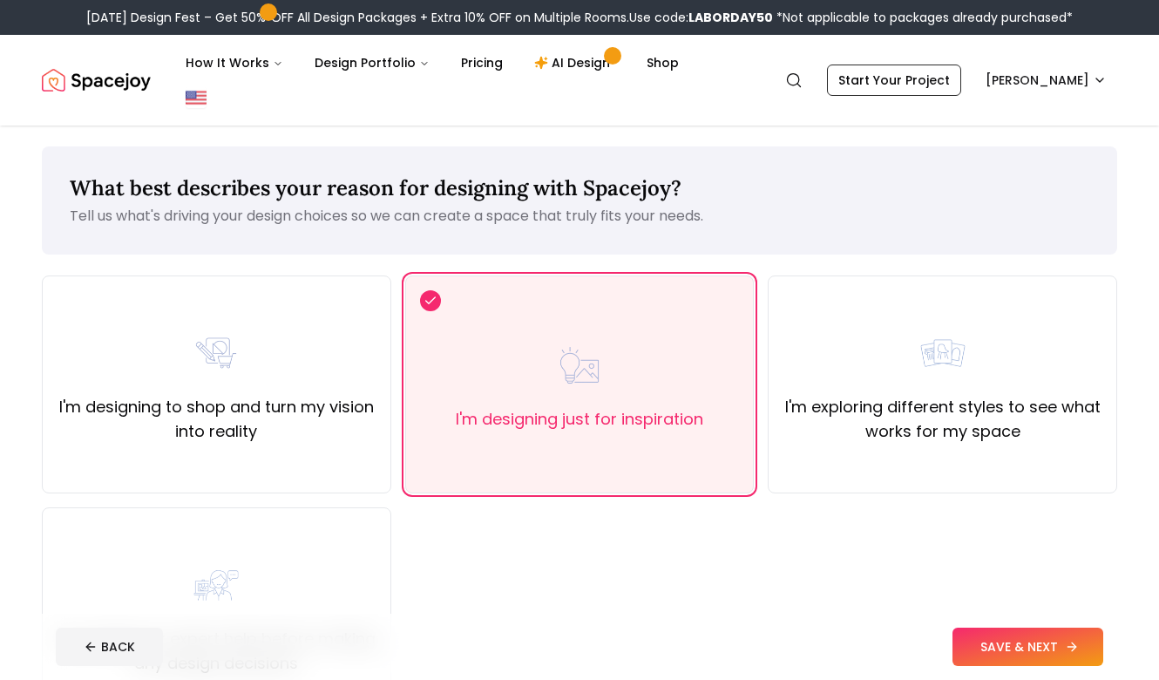
click at [1027, 642] on button "SAVE & NEXT" at bounding box center [1028, 647] width 151 height 38
